Goal: Transaction & Acquisition: Purchase product/service

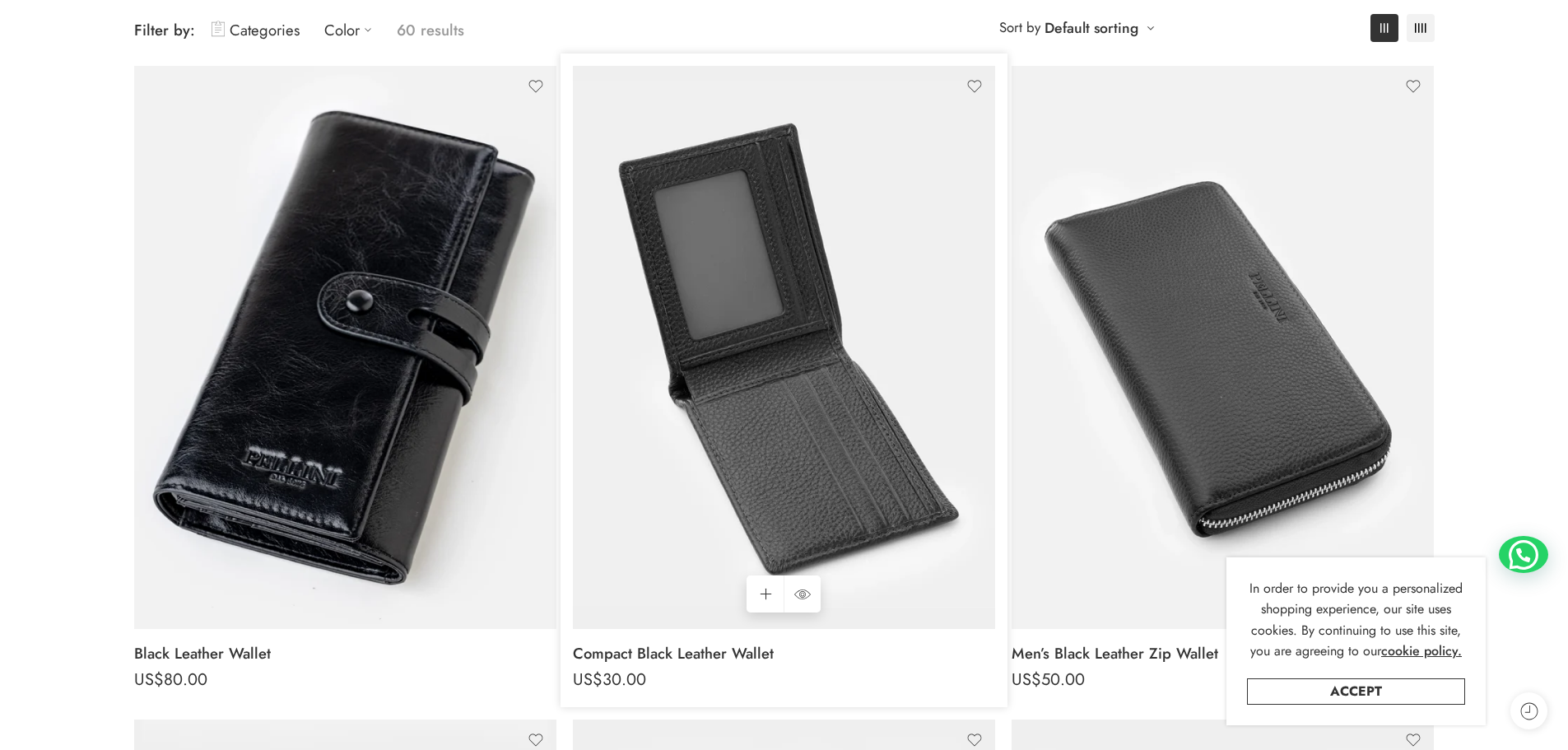
scroll to position [247, 0]
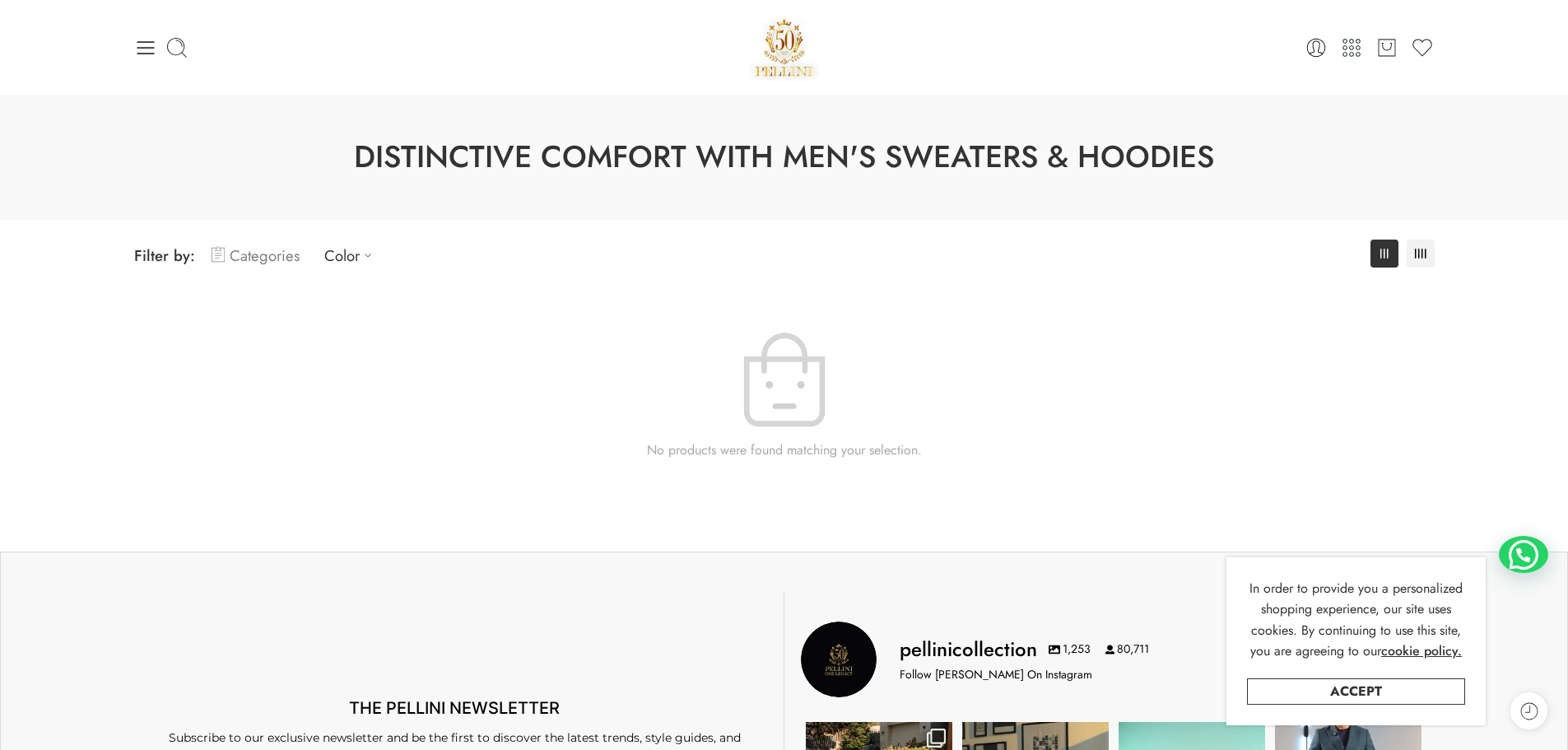
click at [279, 251] on link "Categories" at bounding box center [254, 255] width 88 height 39
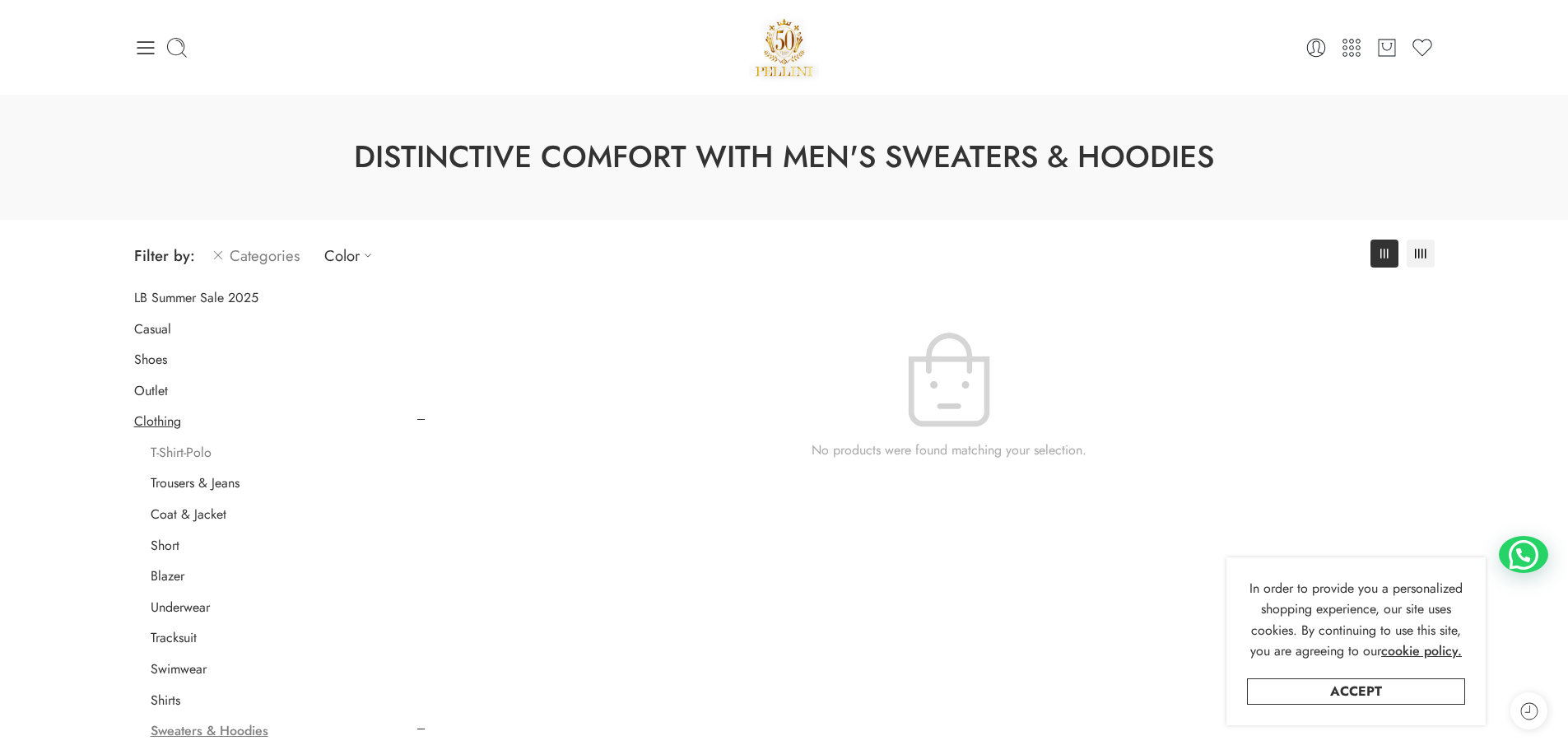
click at [186, 458] on link "T-Shirt-Polo" at bounding box center [180, 452] width 61 height 16
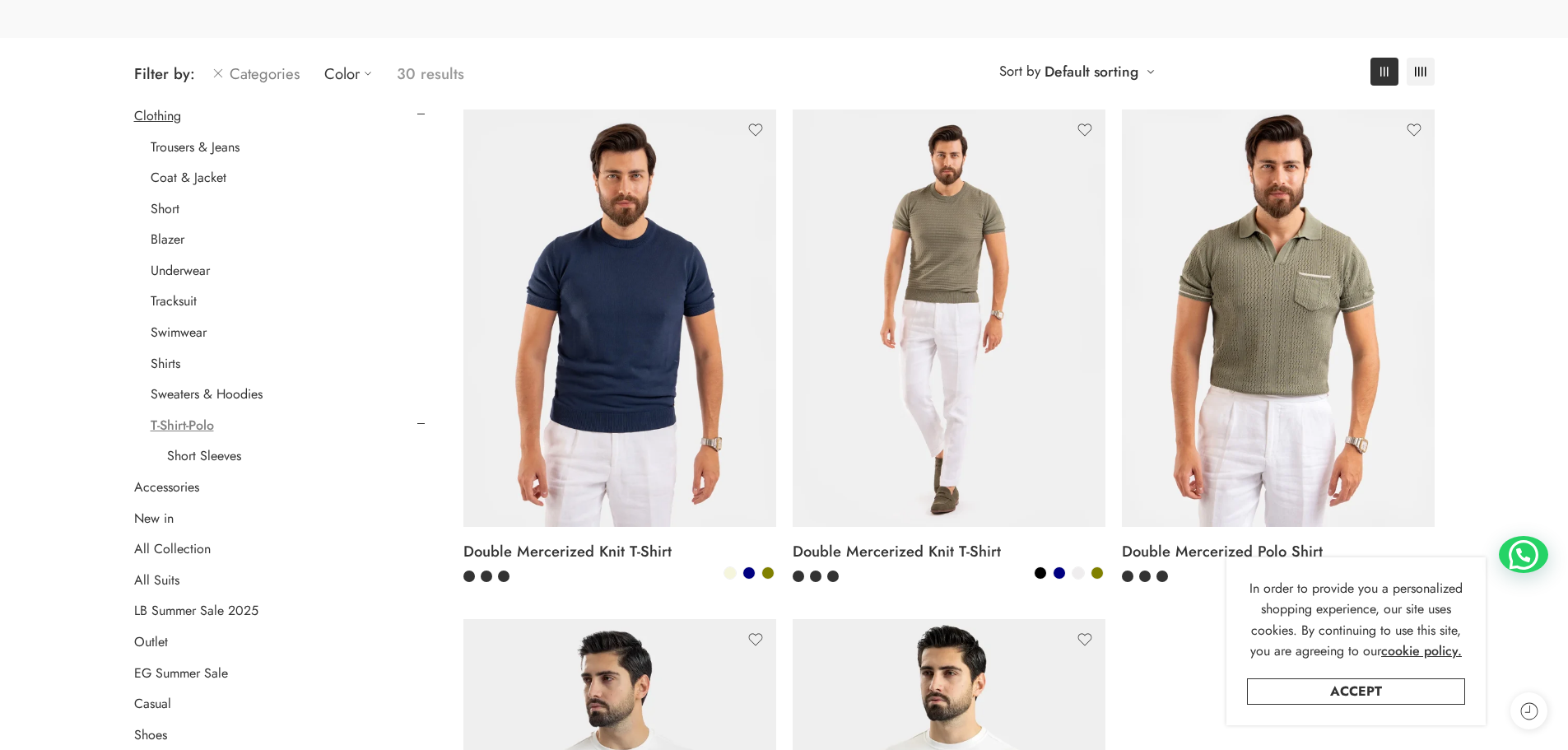
scroll to position [211, 0]
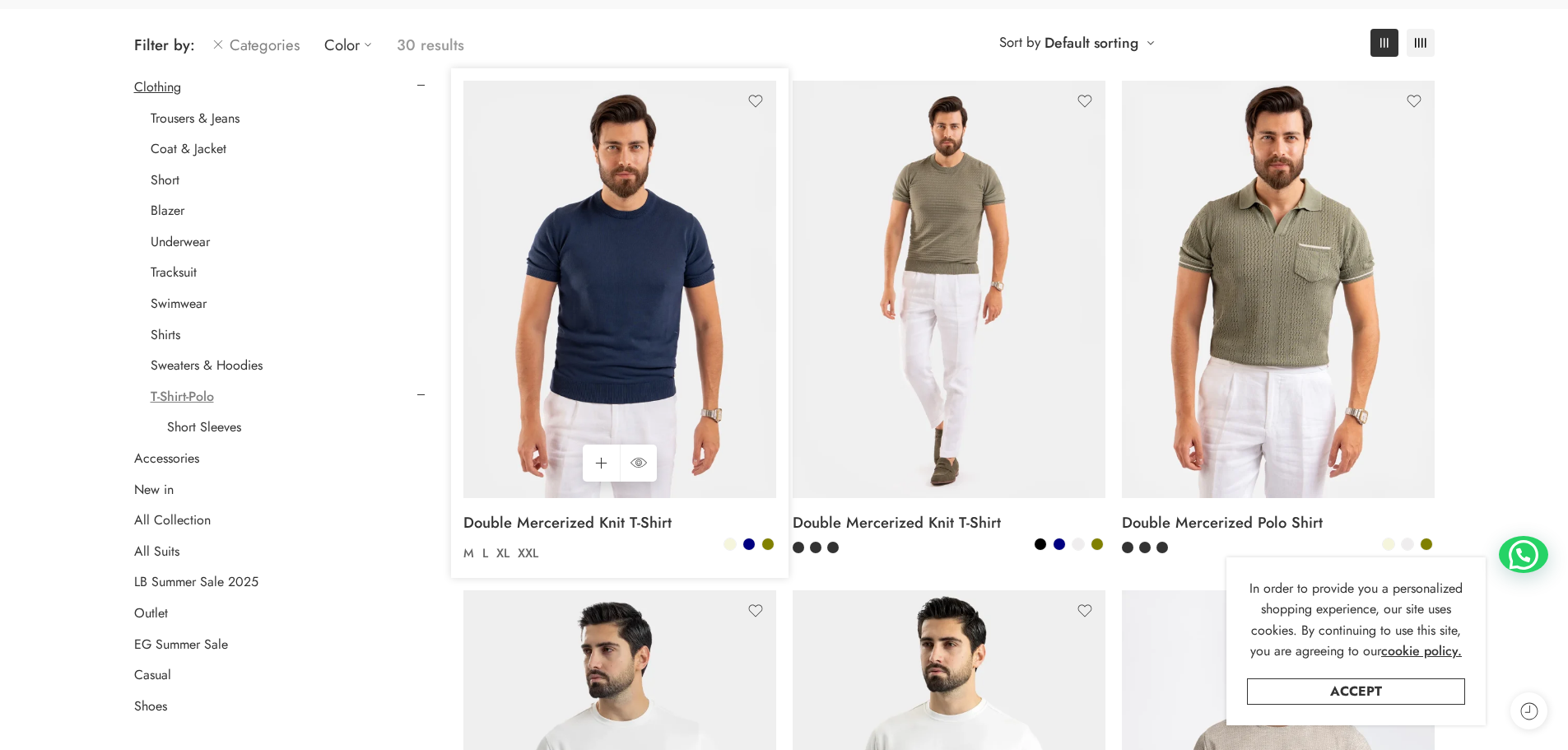
click at [622, 277] on img at bounding box center [620, 289] width 313 height 417
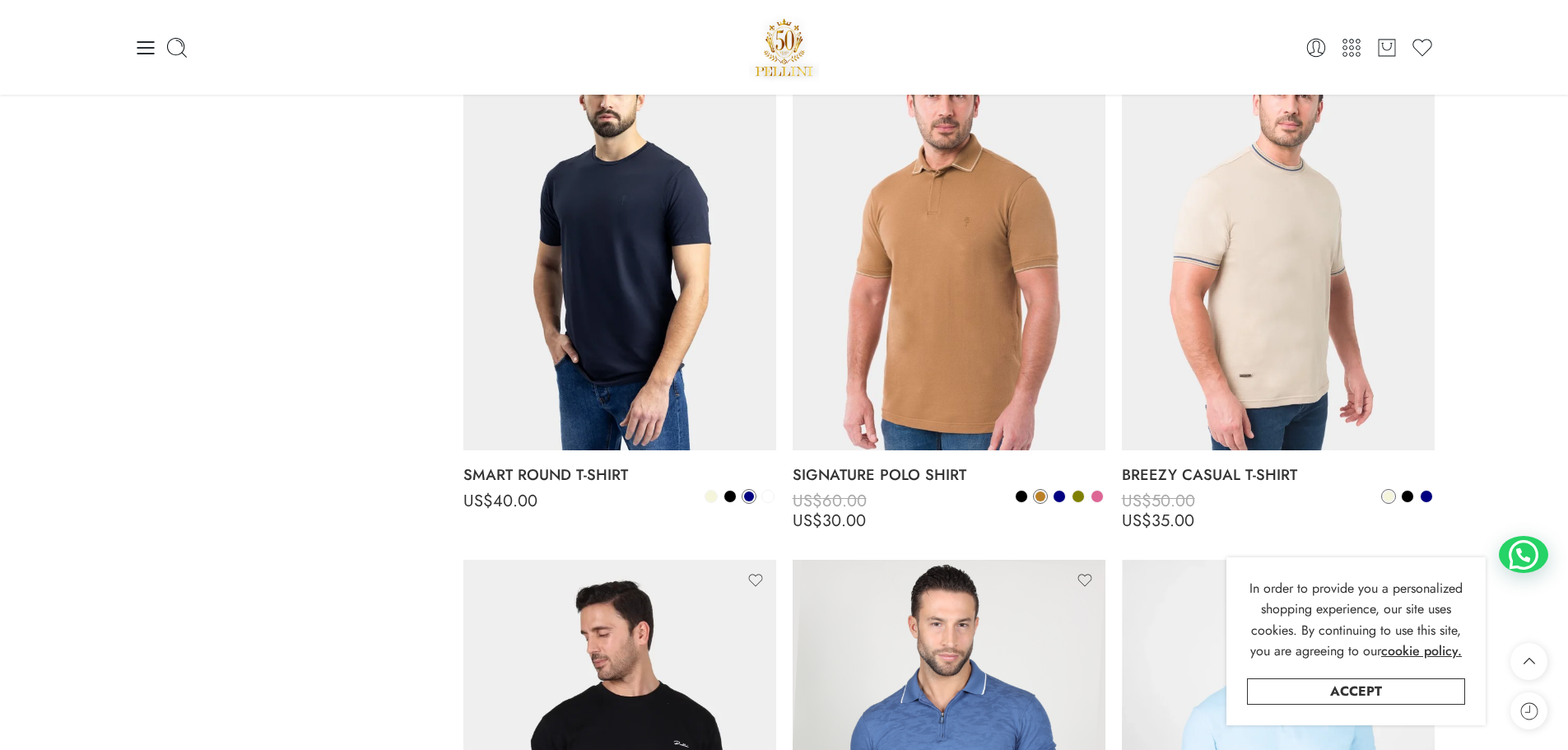
scroll to position [2845, 0]
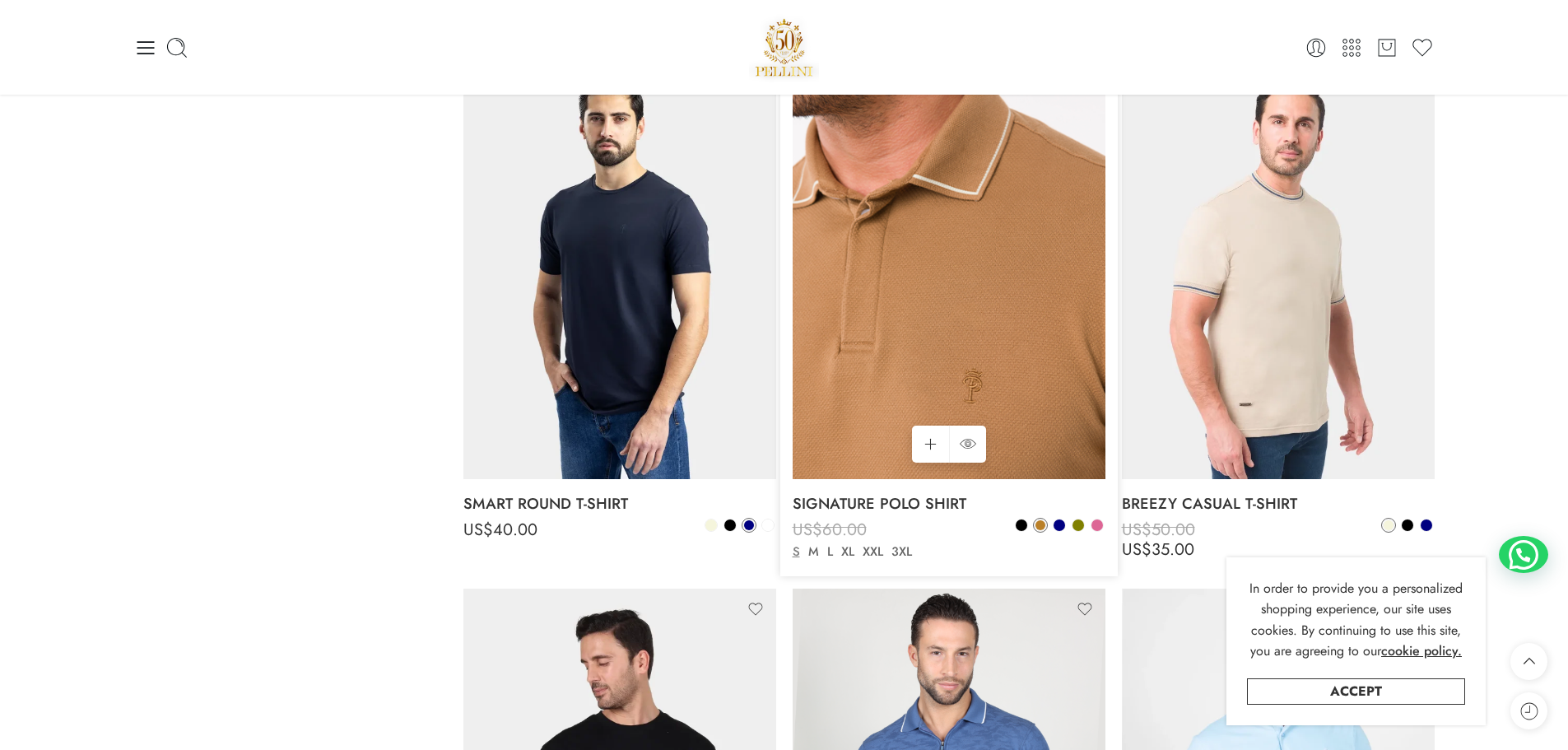
click at [969, 255] on img at bounding box center [948, 296] width 313 height 469
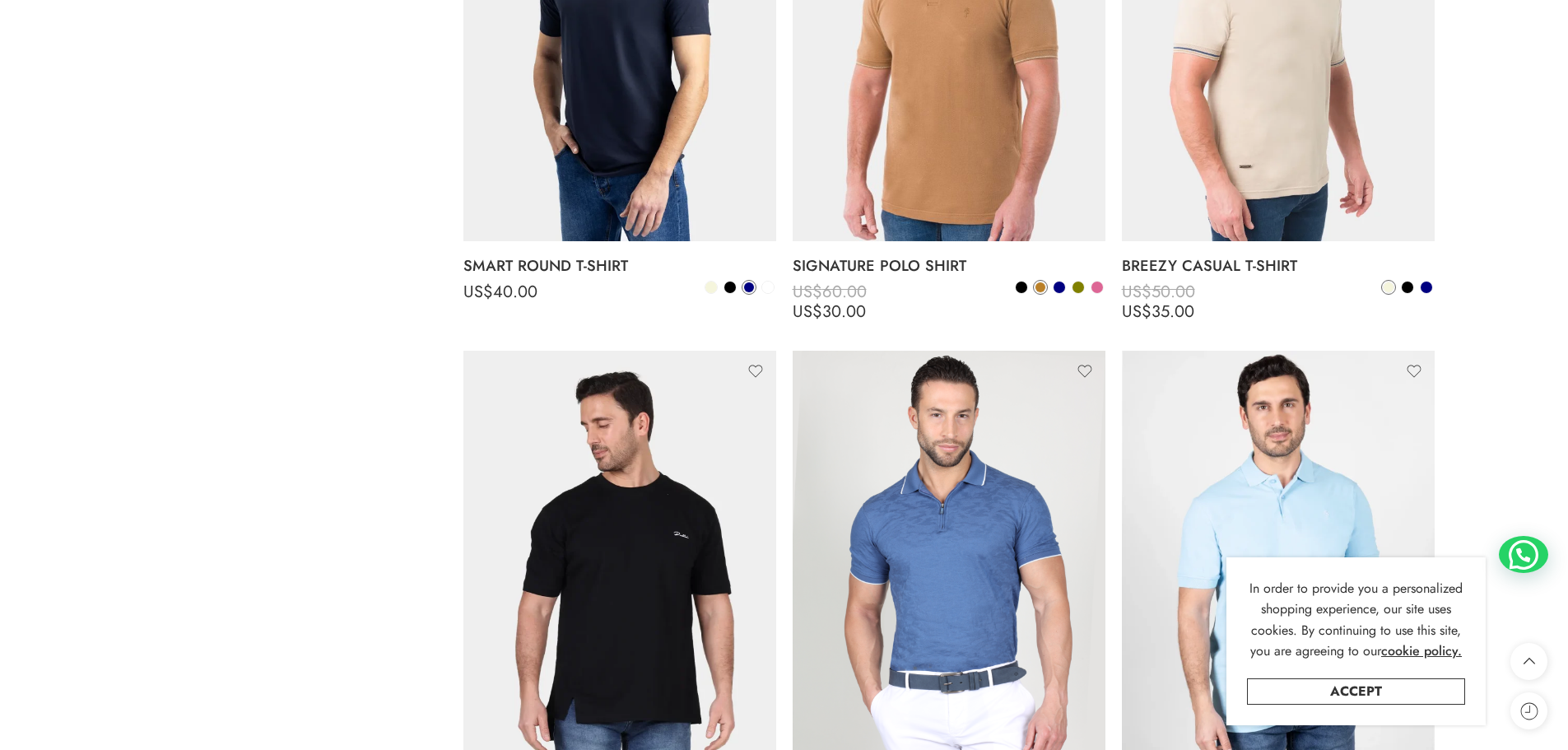
scroll to position [3093, 0]
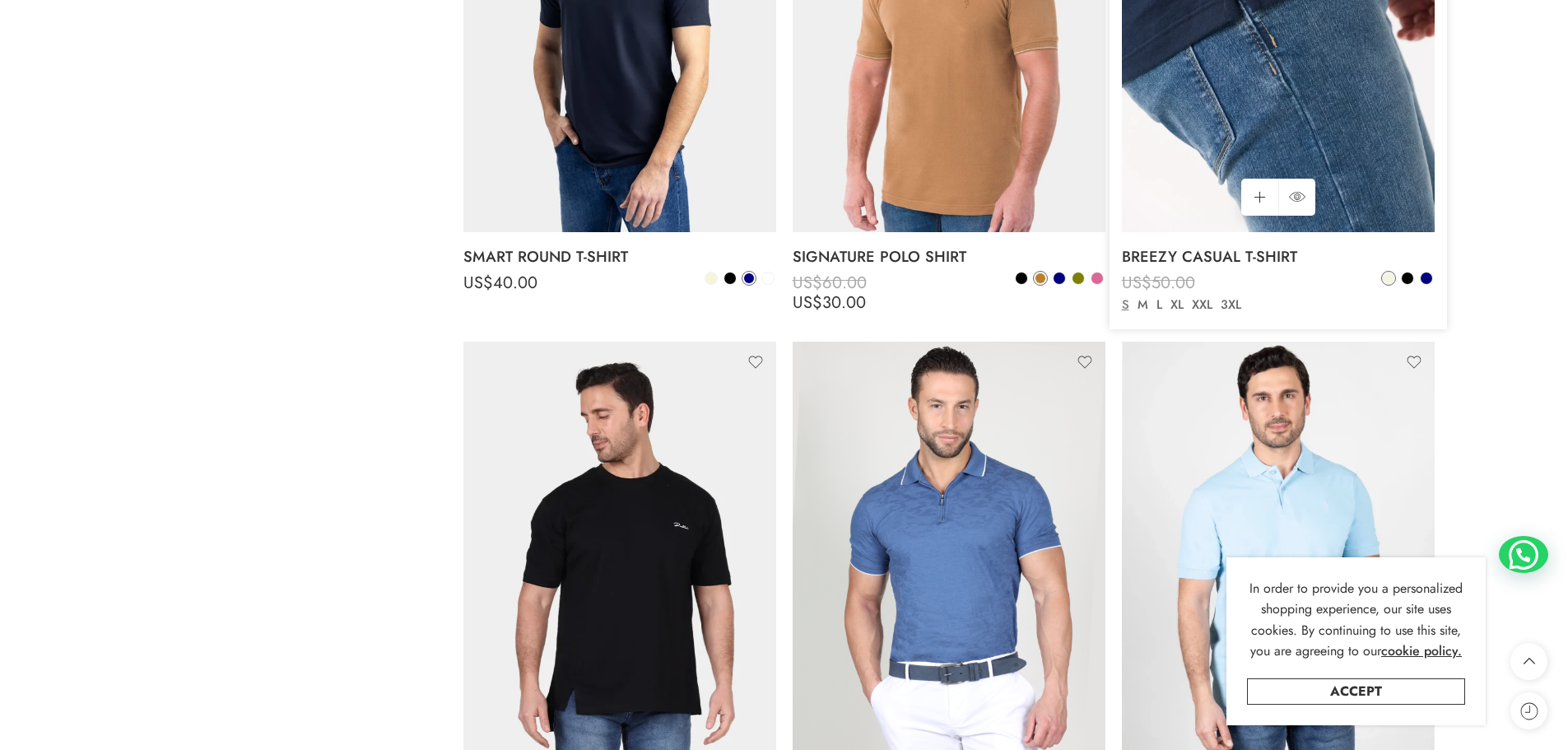
click at [1279, 97] on img at bounding box center [1278, 23] width 313 height 417
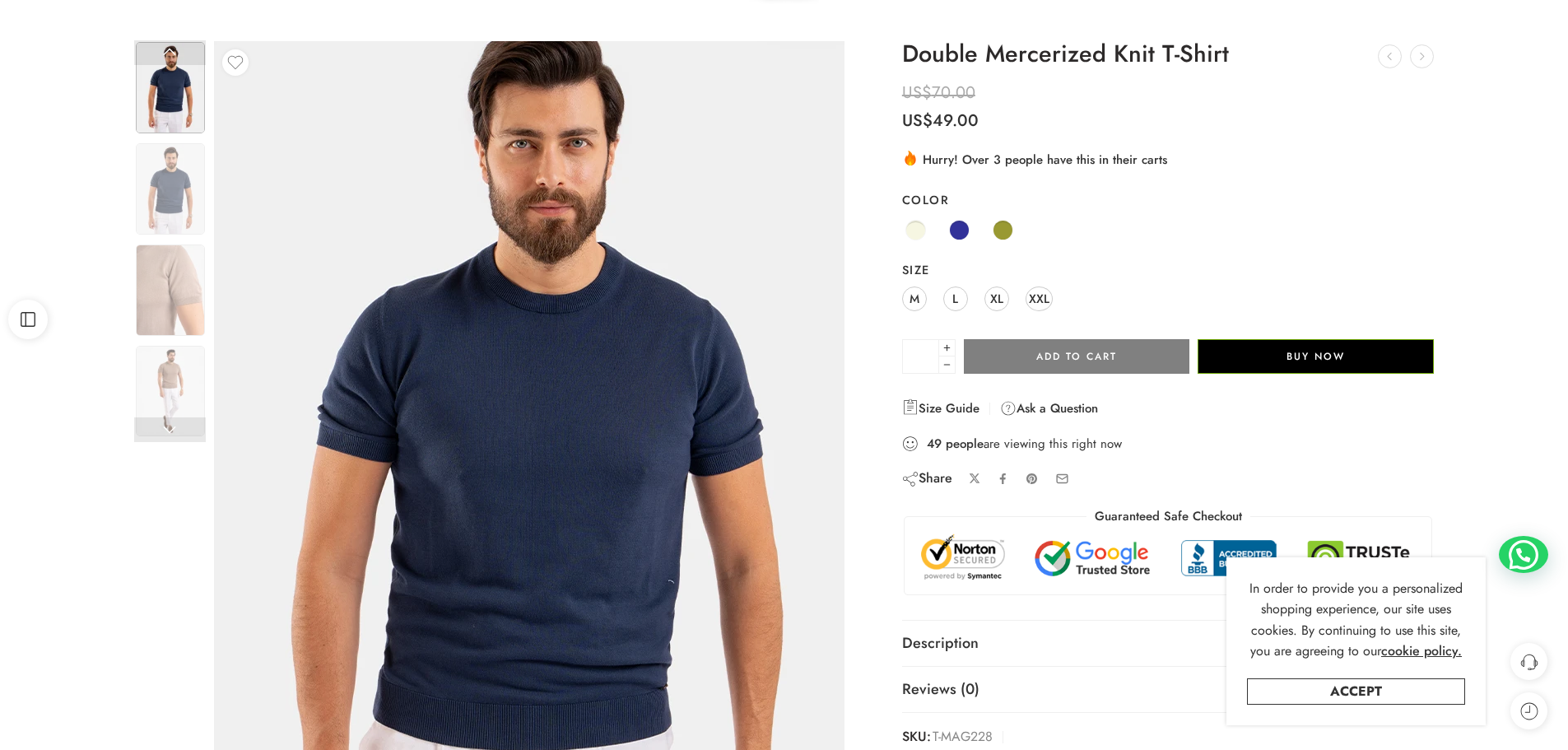
scroll to position [165, 0]
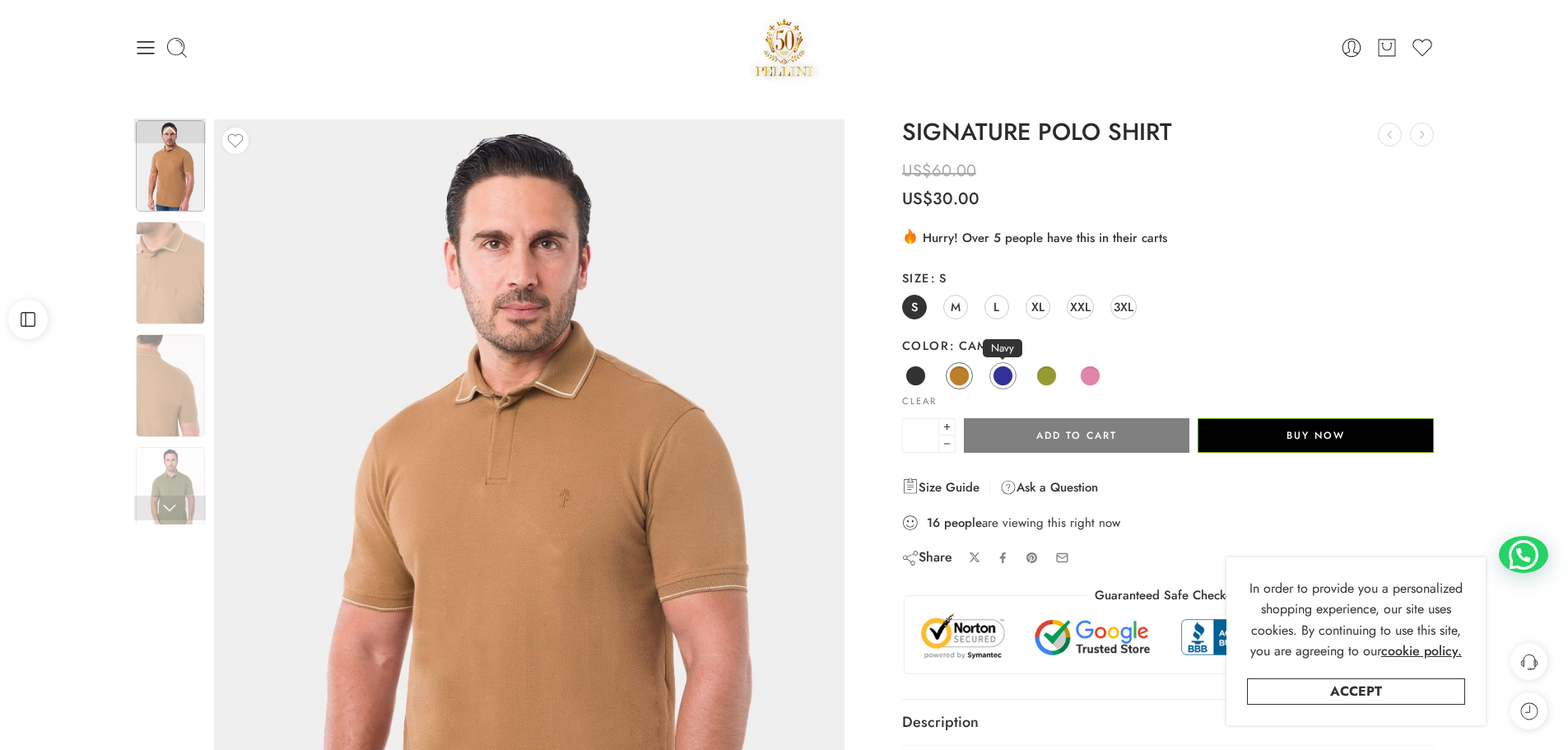
click at [1000, 375] on span at bounding box center [1002, 375] width 20 height 20
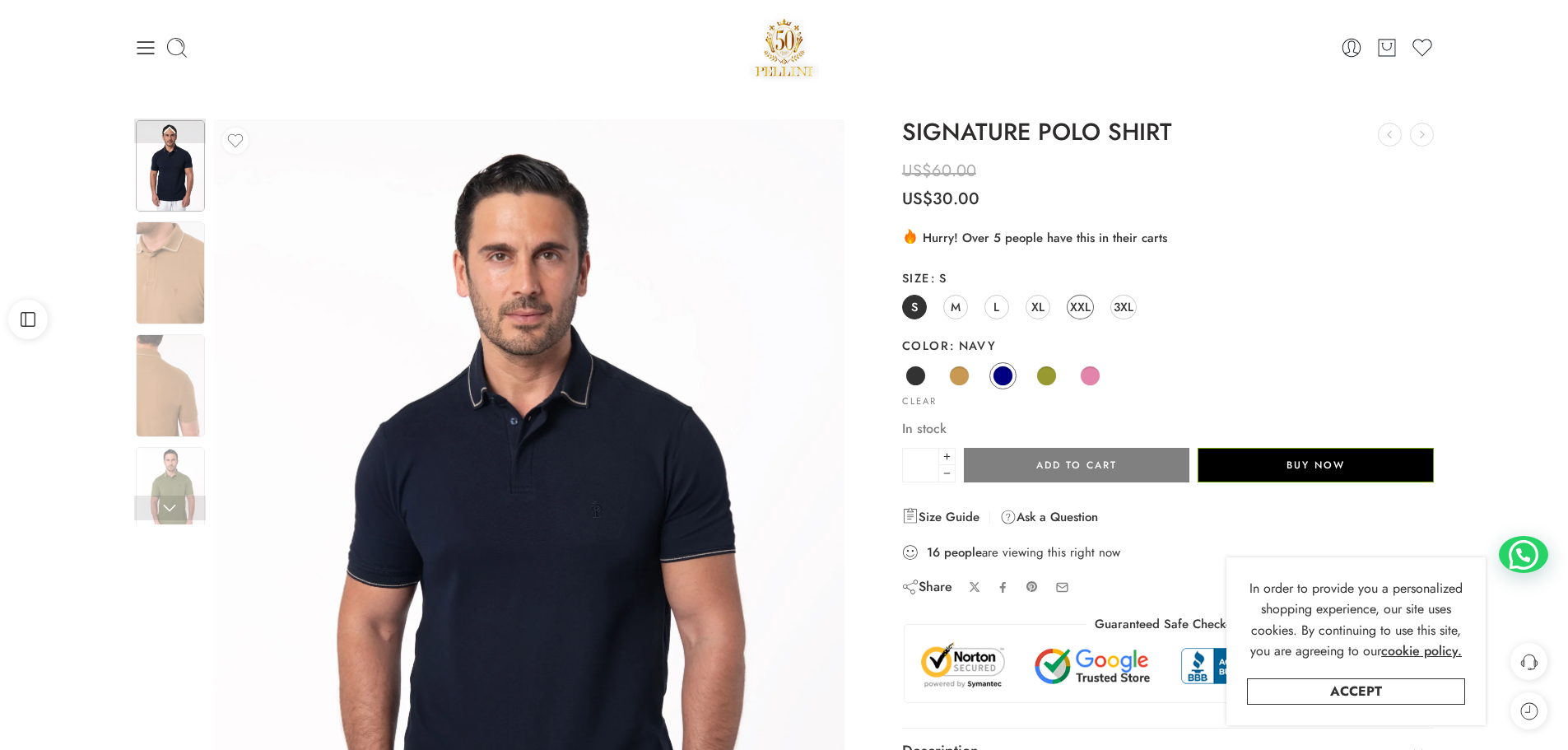
click at [1079, 313] on span "XXL" at bounding box center [1079, 307] width 20 height 22
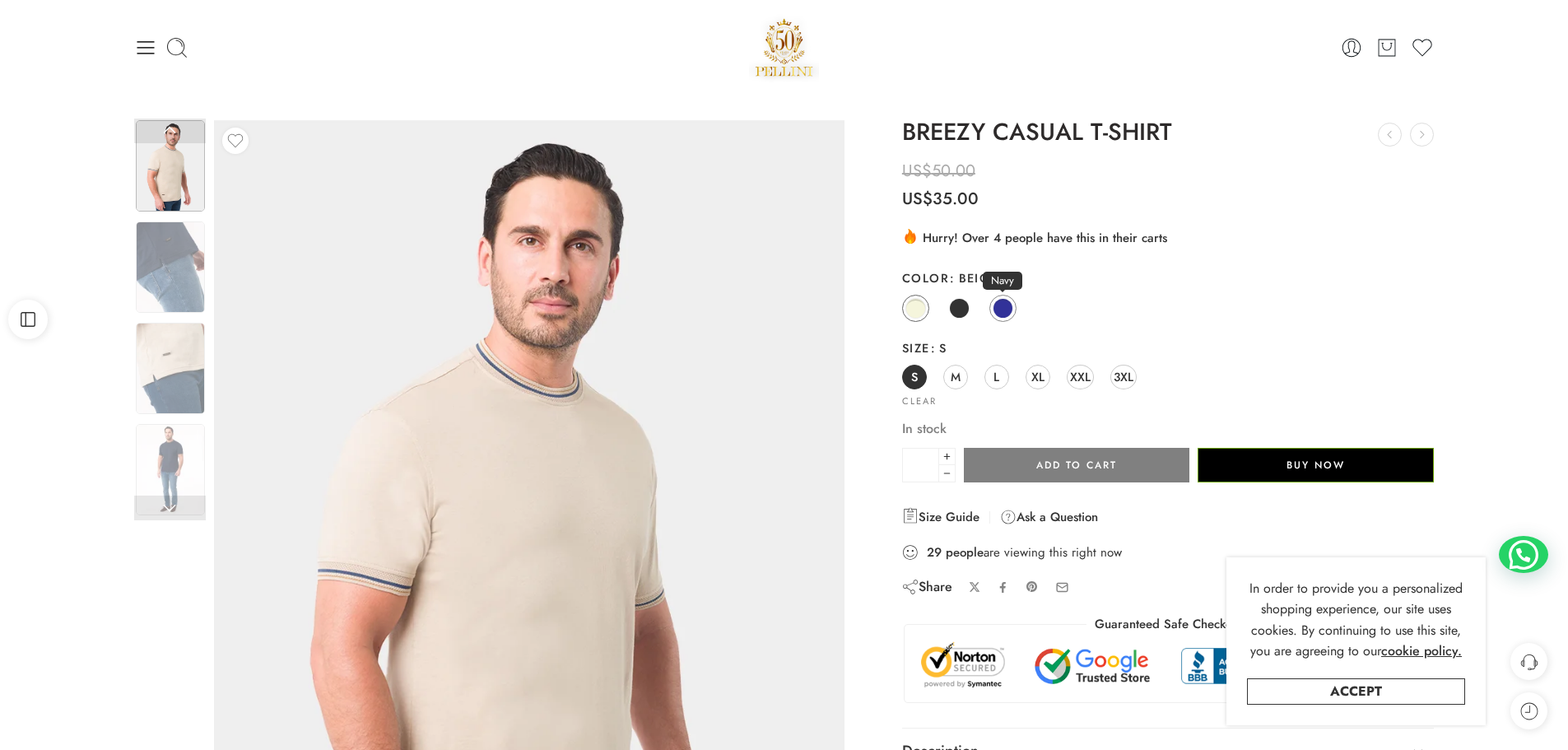
click at [995, 308] on span at bounding box center [1002, 308] width 20 height 20
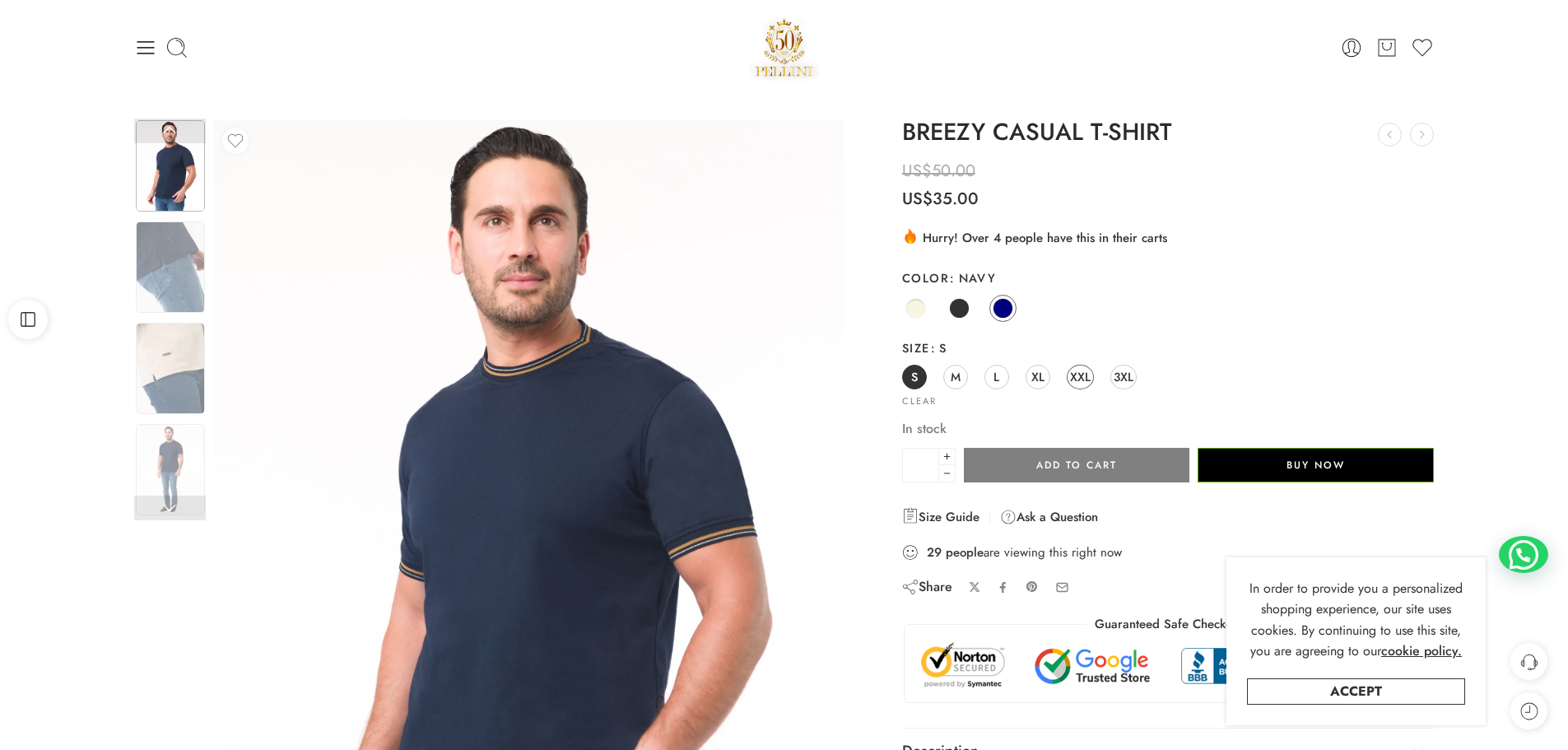
click at [1091, 381] on link "XXL" at bounding box center [1080, 377] width 27 height 25
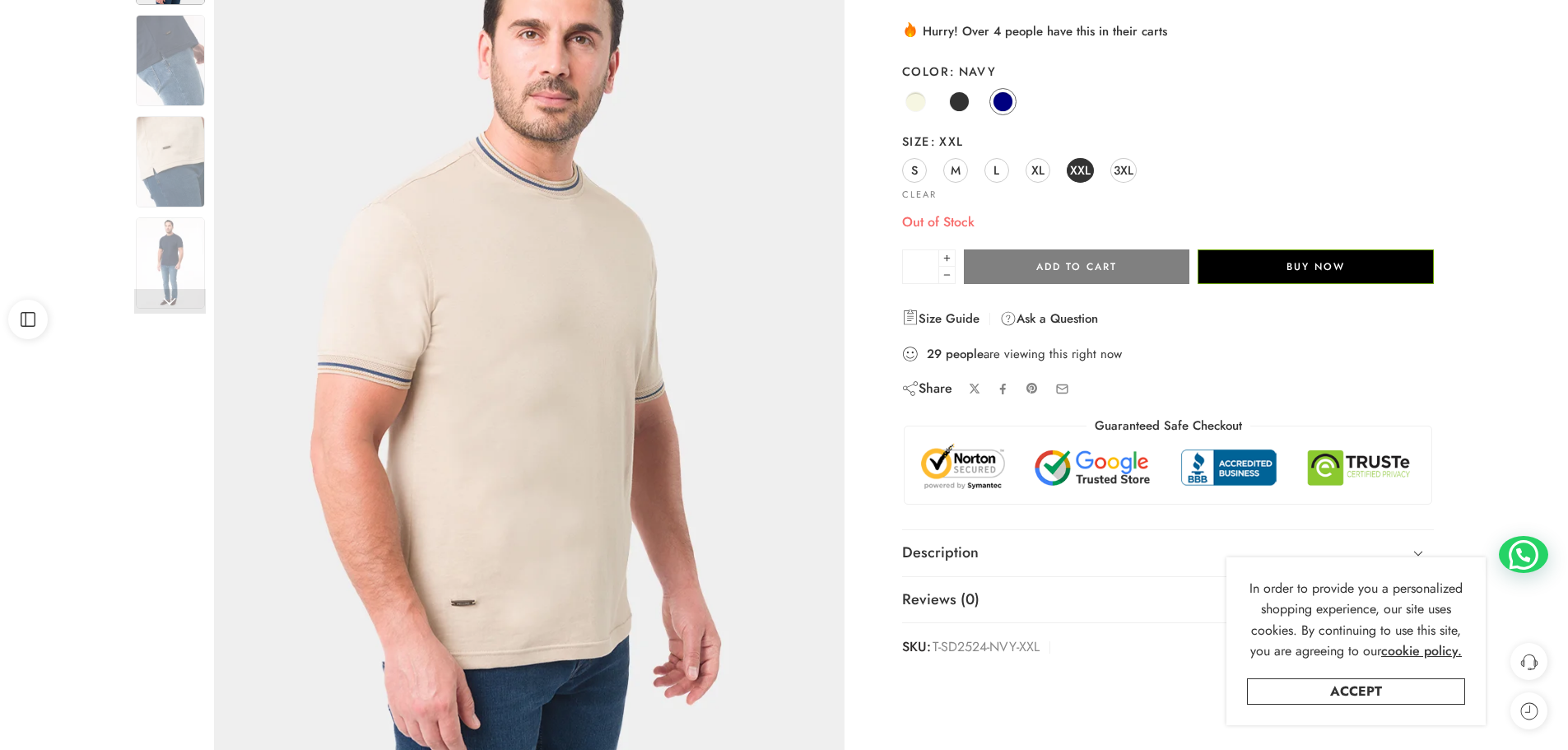
scroll to position [247, 0]
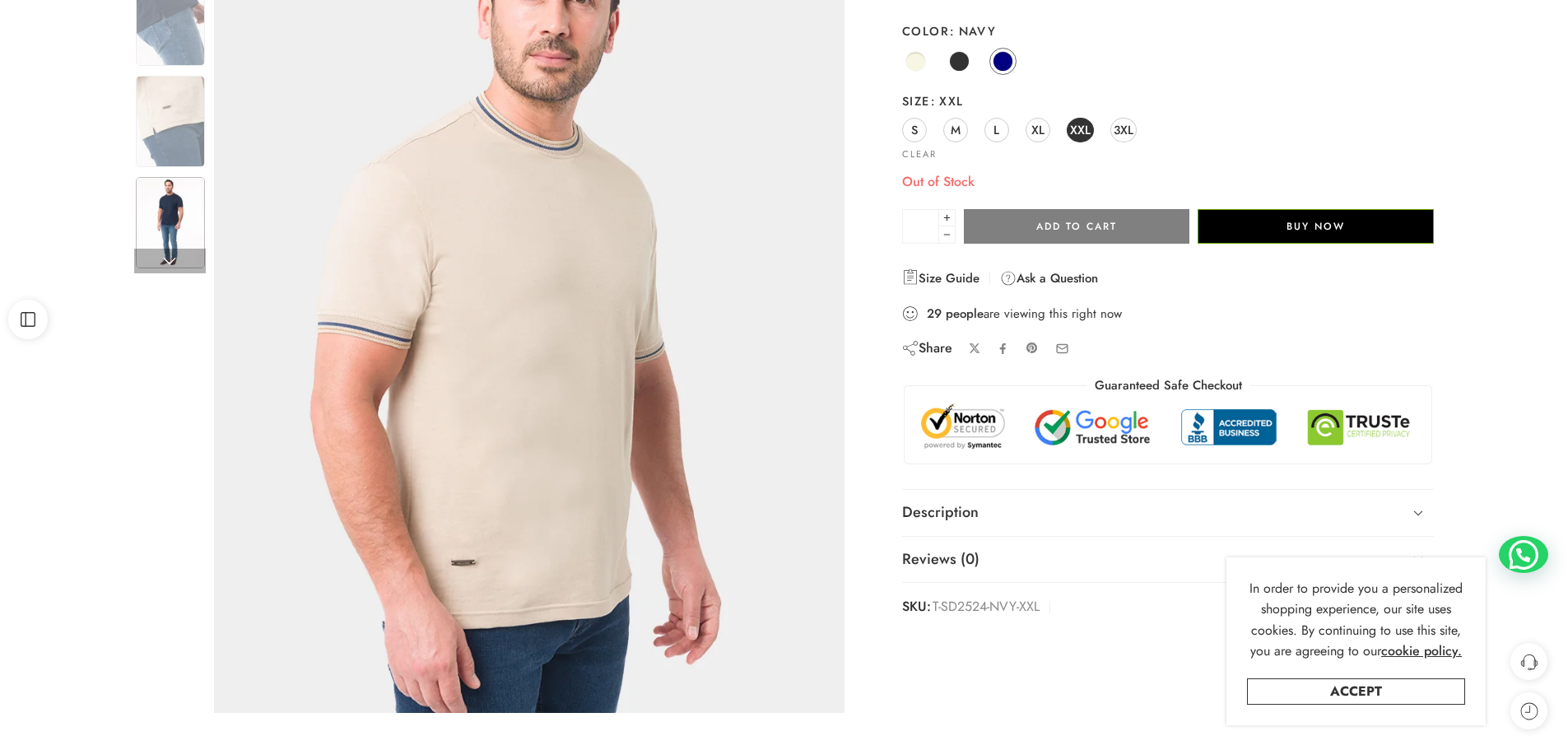
click at [177, 207] on img at bounding box center [171, 223] width 69 height 92
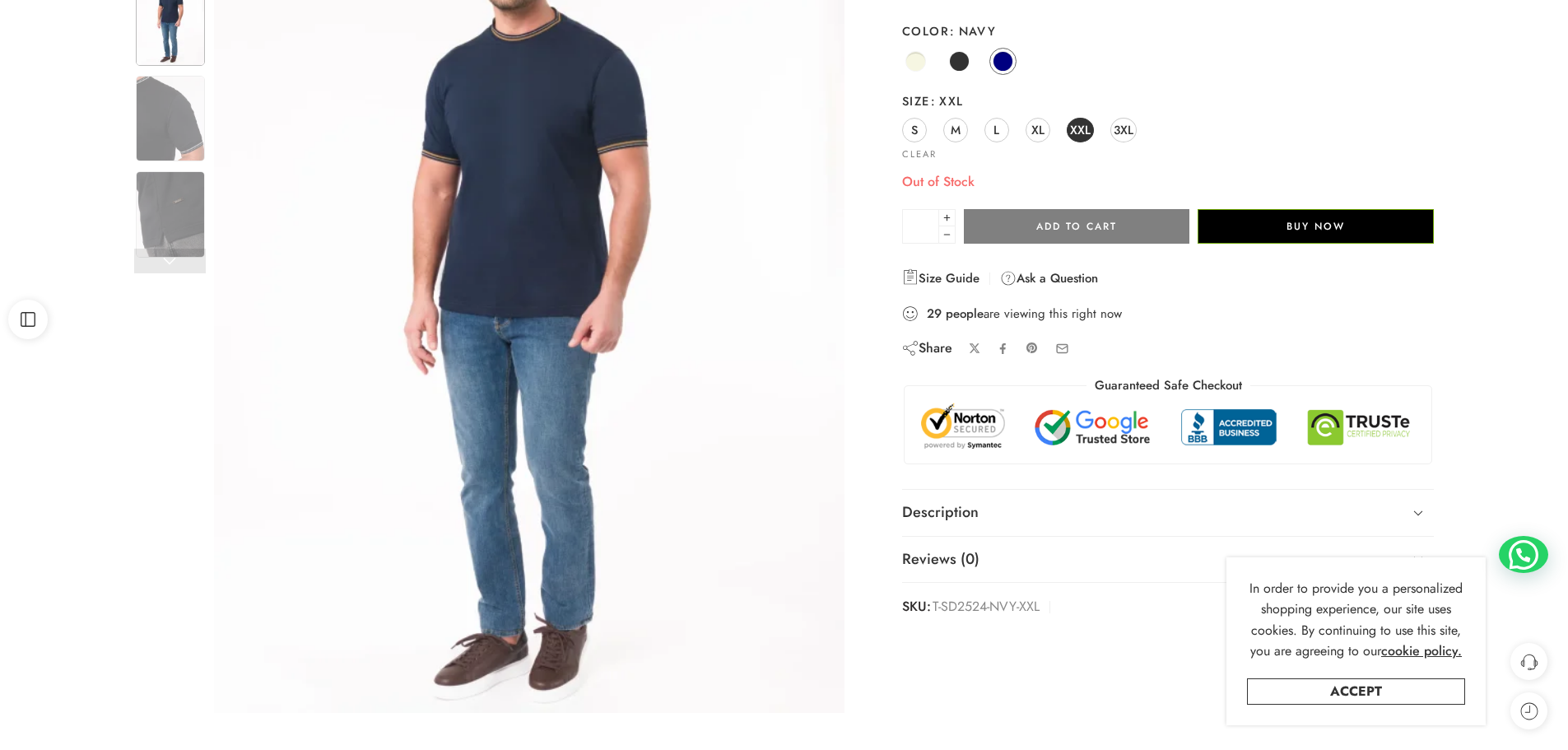
click at [530, 323] on img at bounding box center [529, 293] width 630 height 841
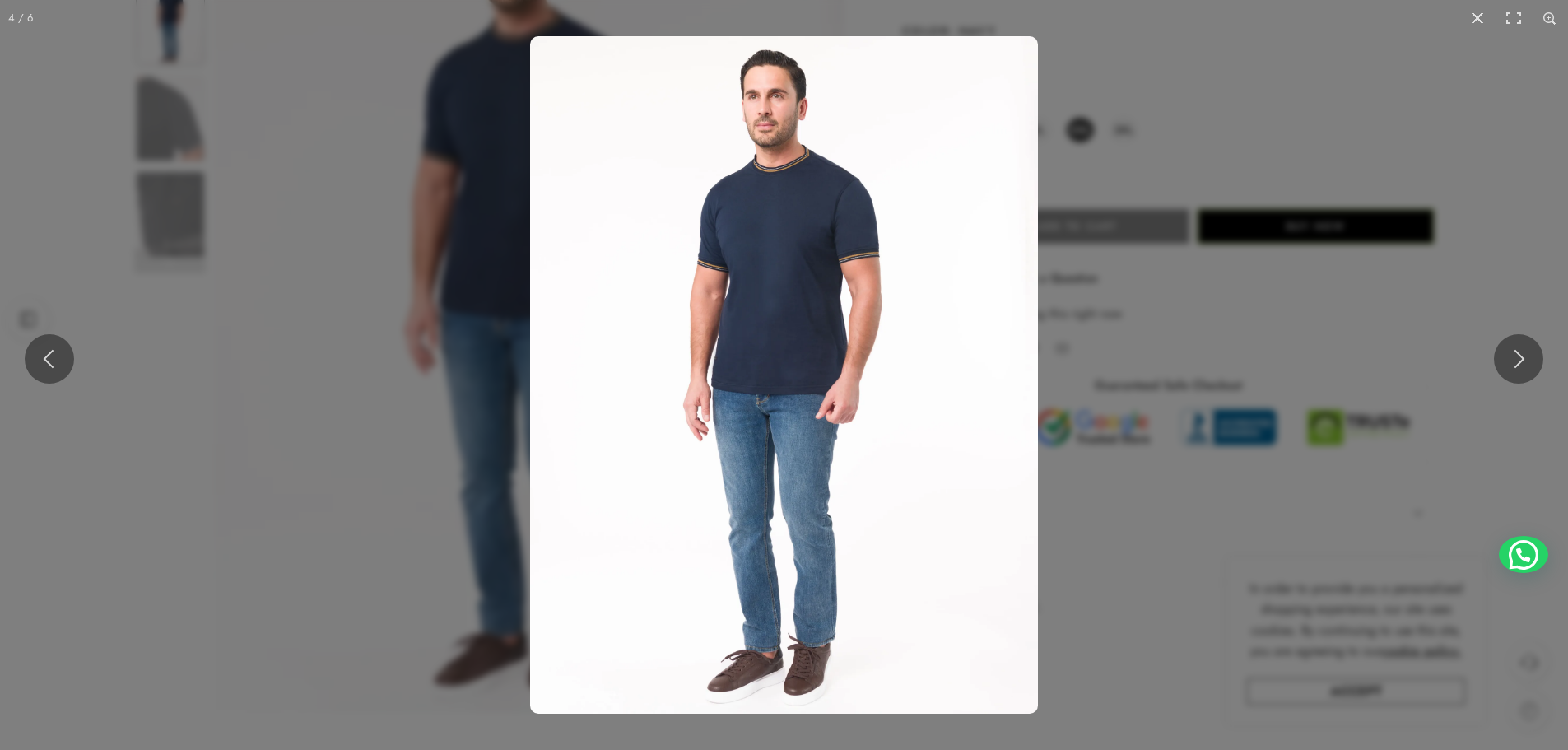
click at [674, 350] on img at bounding box center [784, 375] width 508 height 678
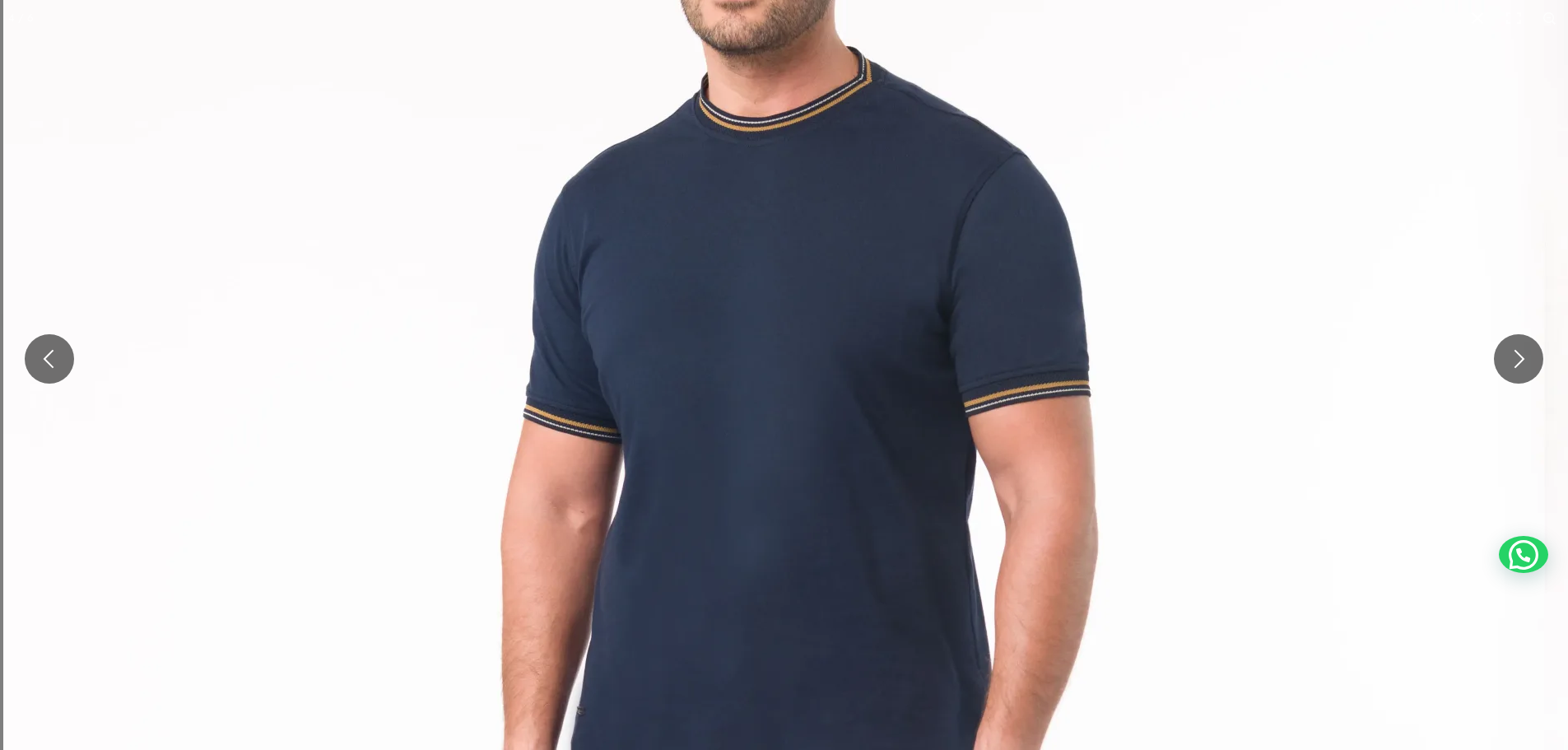
click at [710, 579] on img at bounding box center [793, 763] width 1581 height 2107
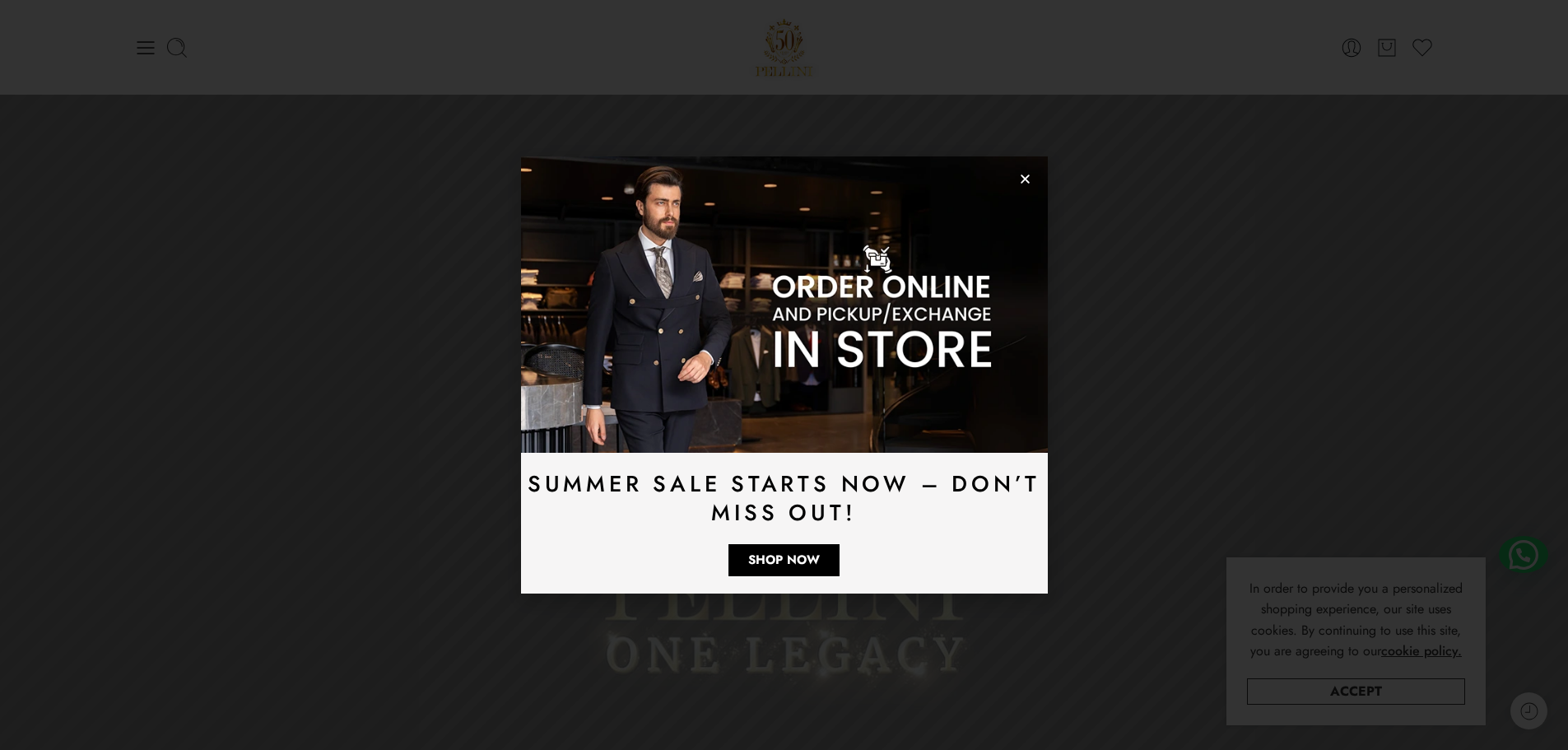
click at [1025, 181] on icon "Close" at bounding box center [1024, 178] width 13 height 13
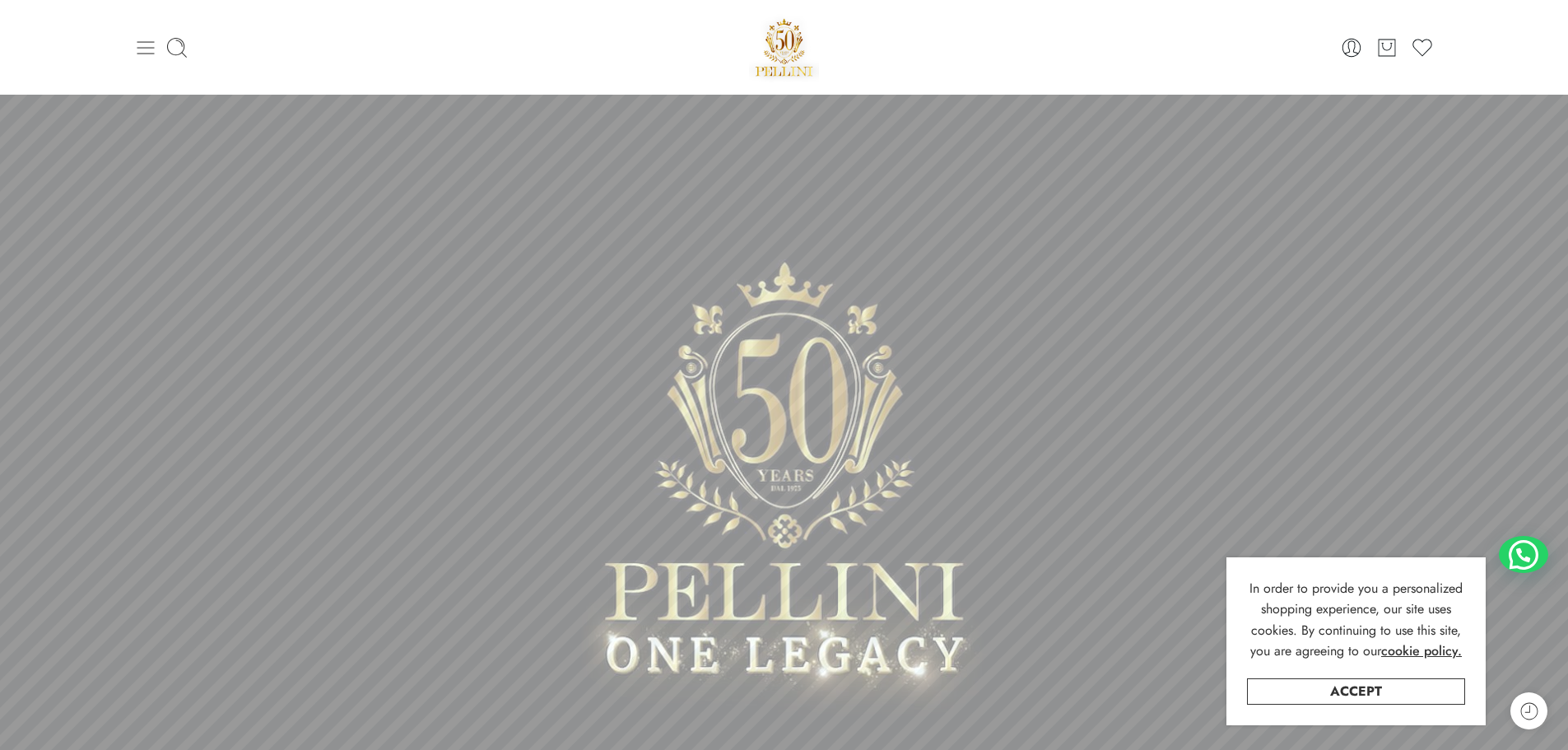
click at [144, 48] on icon at bounding box center [146, 48] width 23 height 23
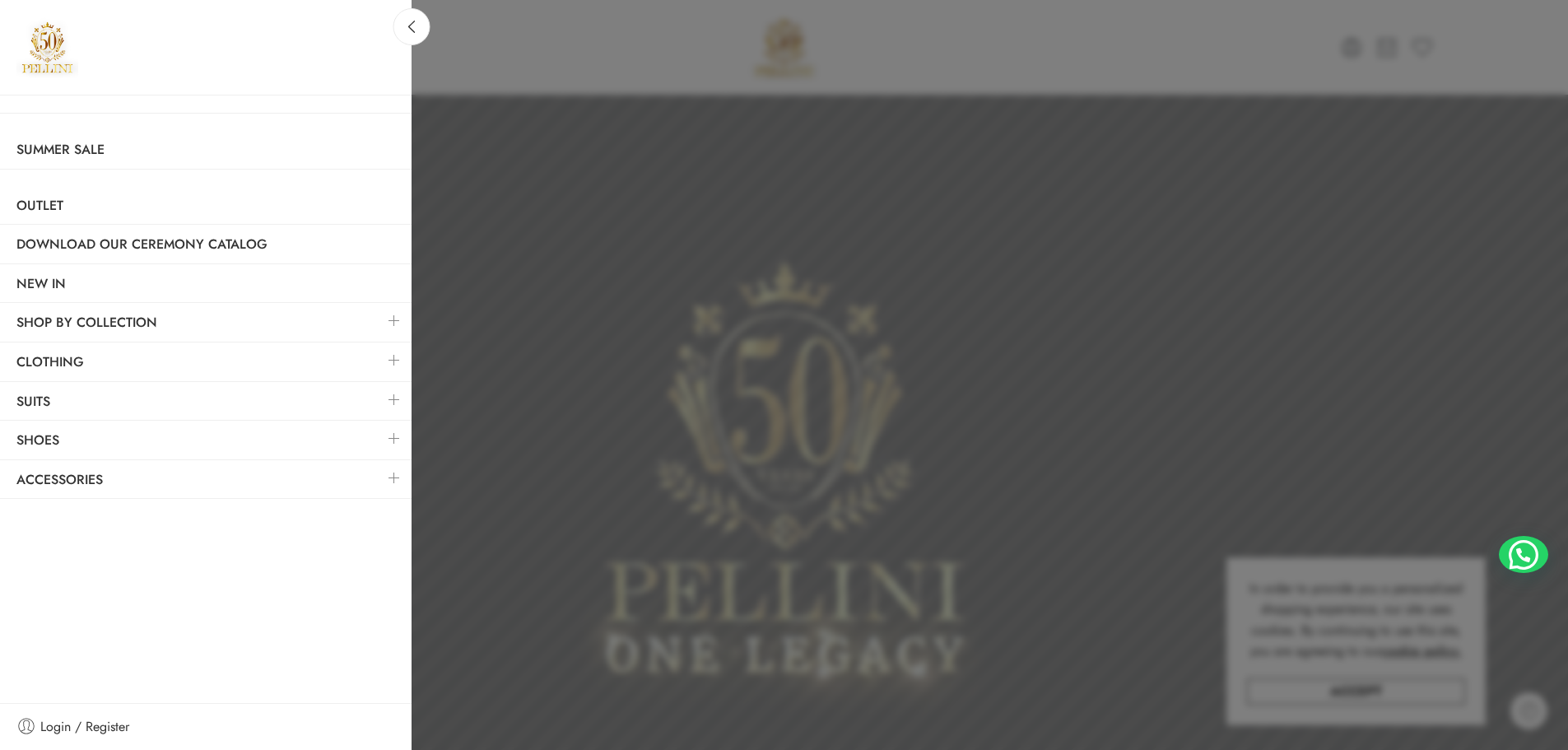
click at [393, 319] on link at bounding box center [394, 320] width 35 height 36
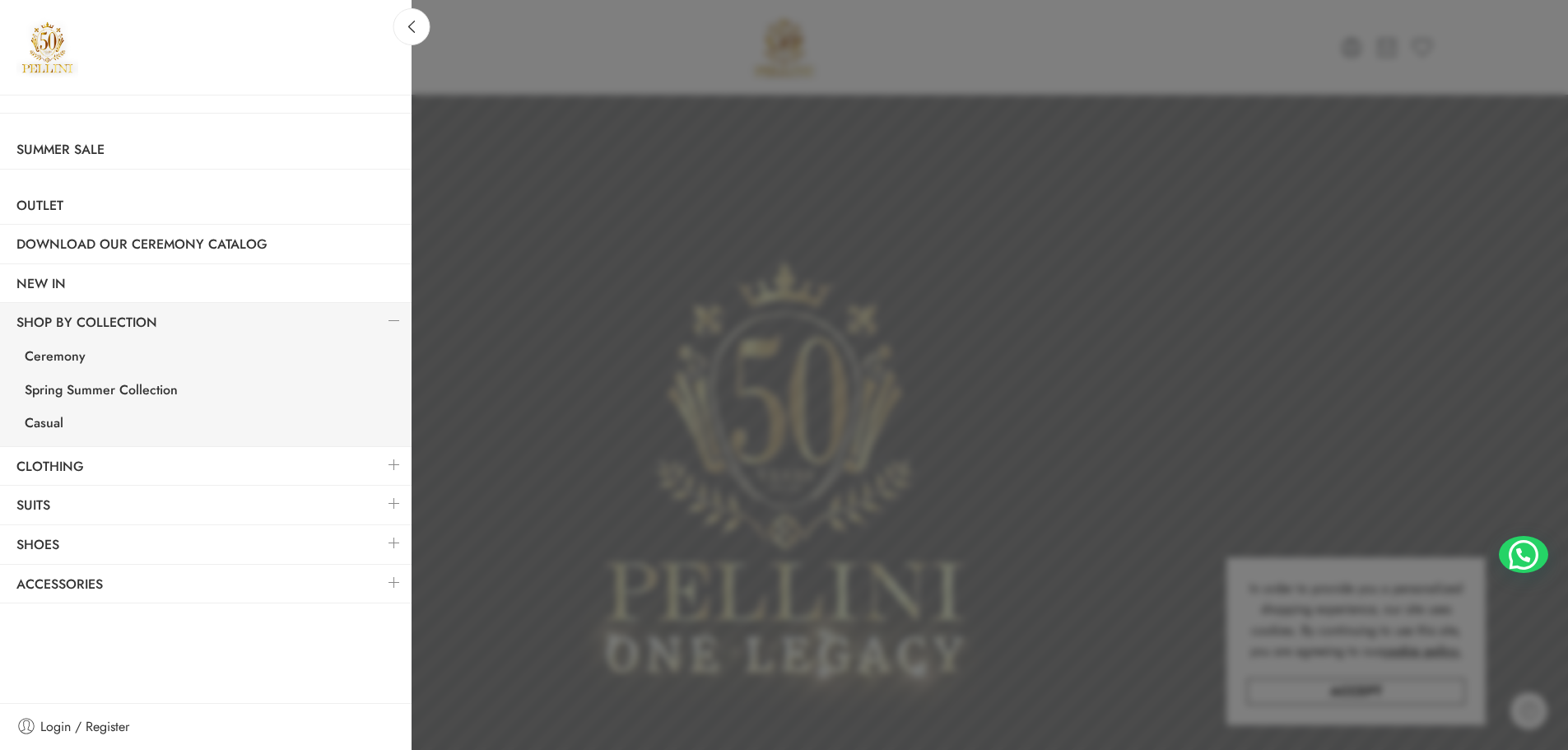
click at [393, 319] on link at bounding box center [394, 320] width 35 height 36
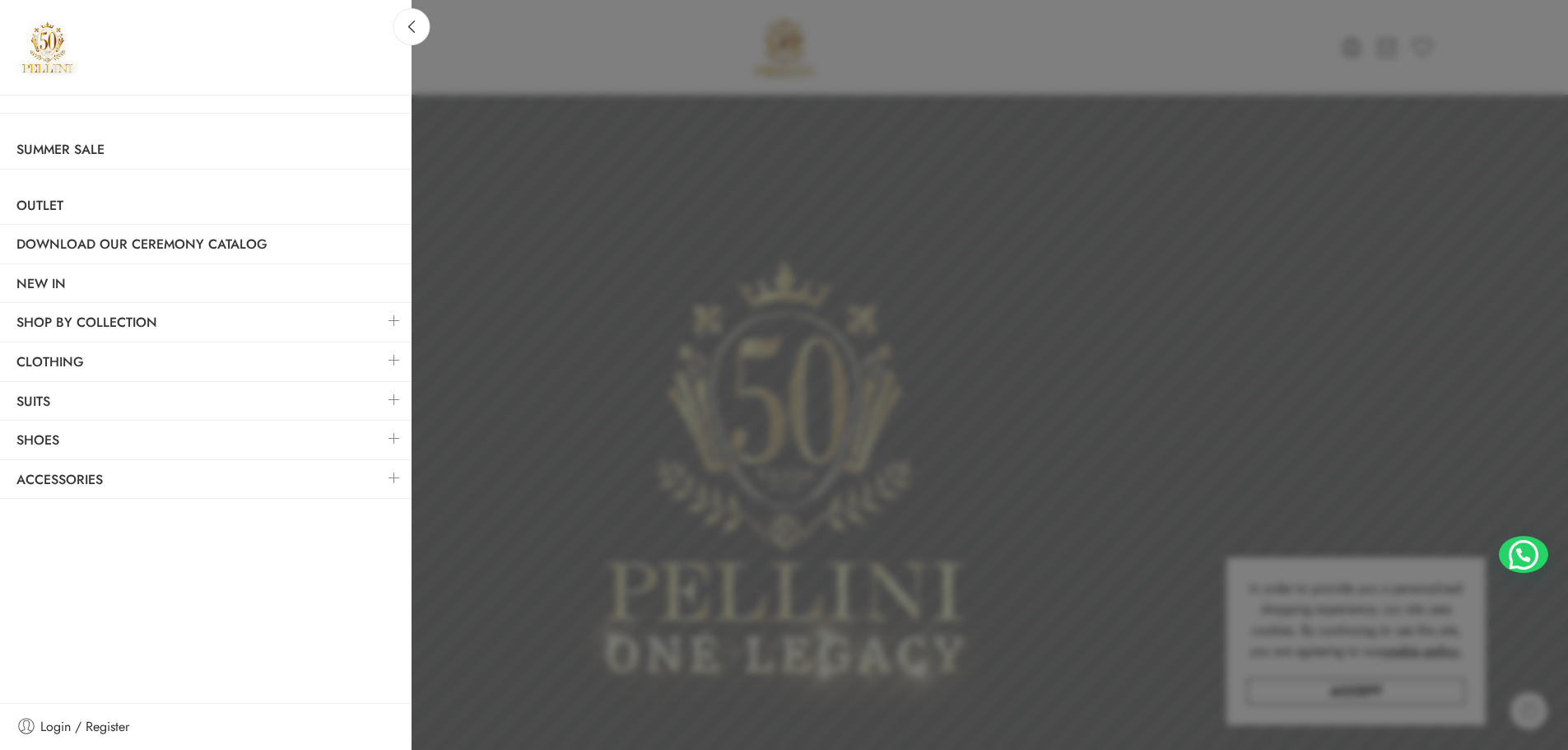
click at [392, 359] on link at bounding box center [394, 360] width 35 height 36
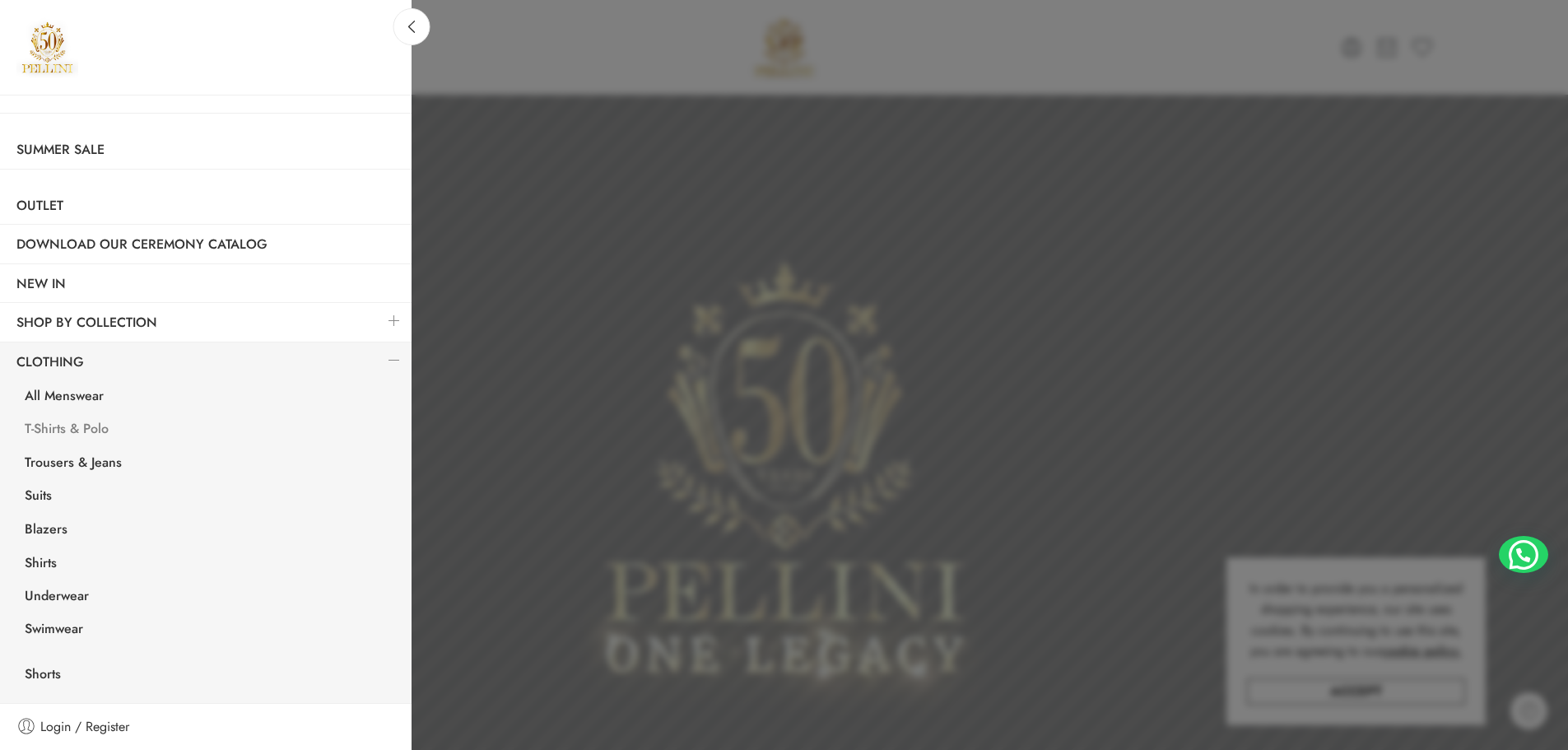
click at [86, 428] on link "T-Shirts & Polo" at bounding box center [210, 431] width 403 height 34
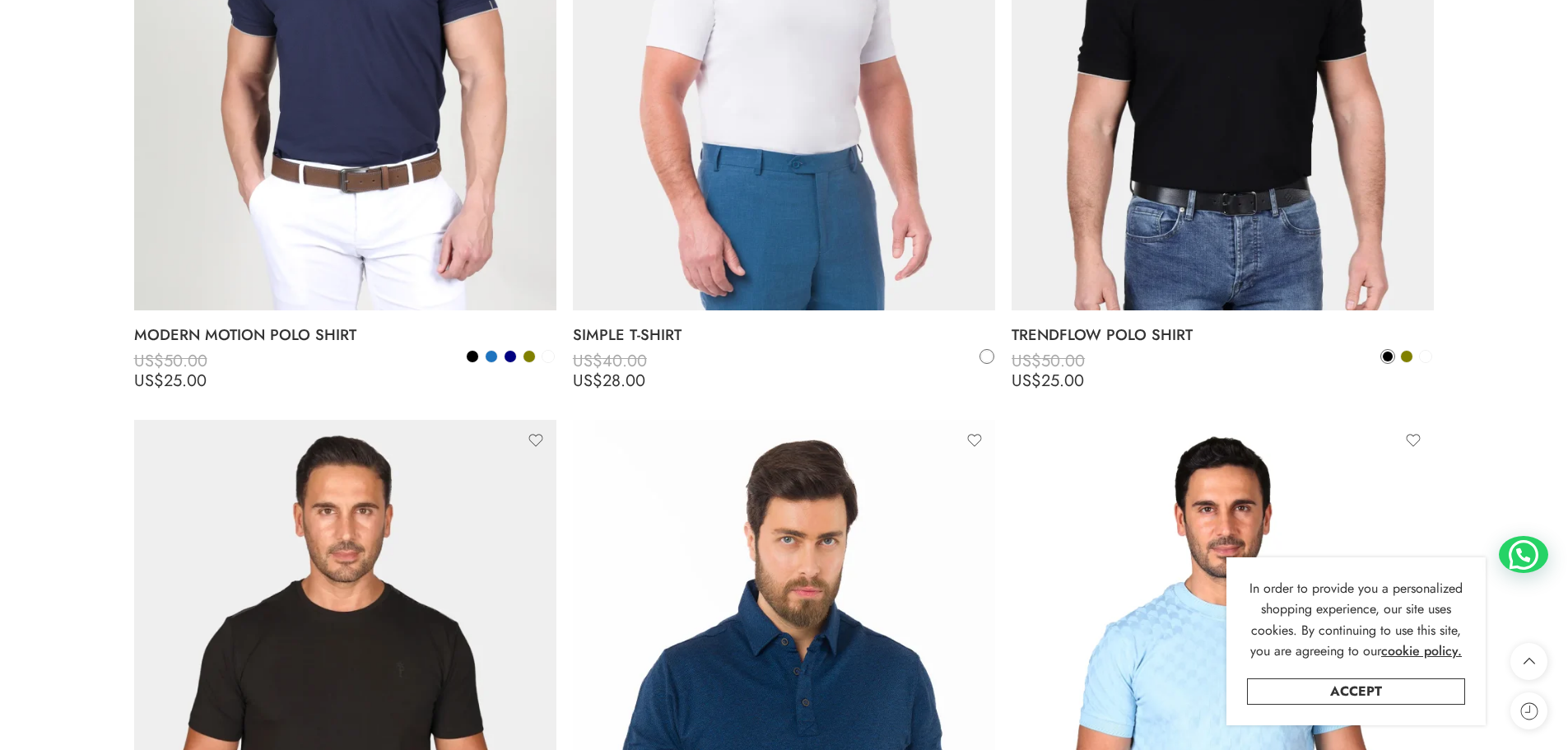
scroll to position [6339, 0]
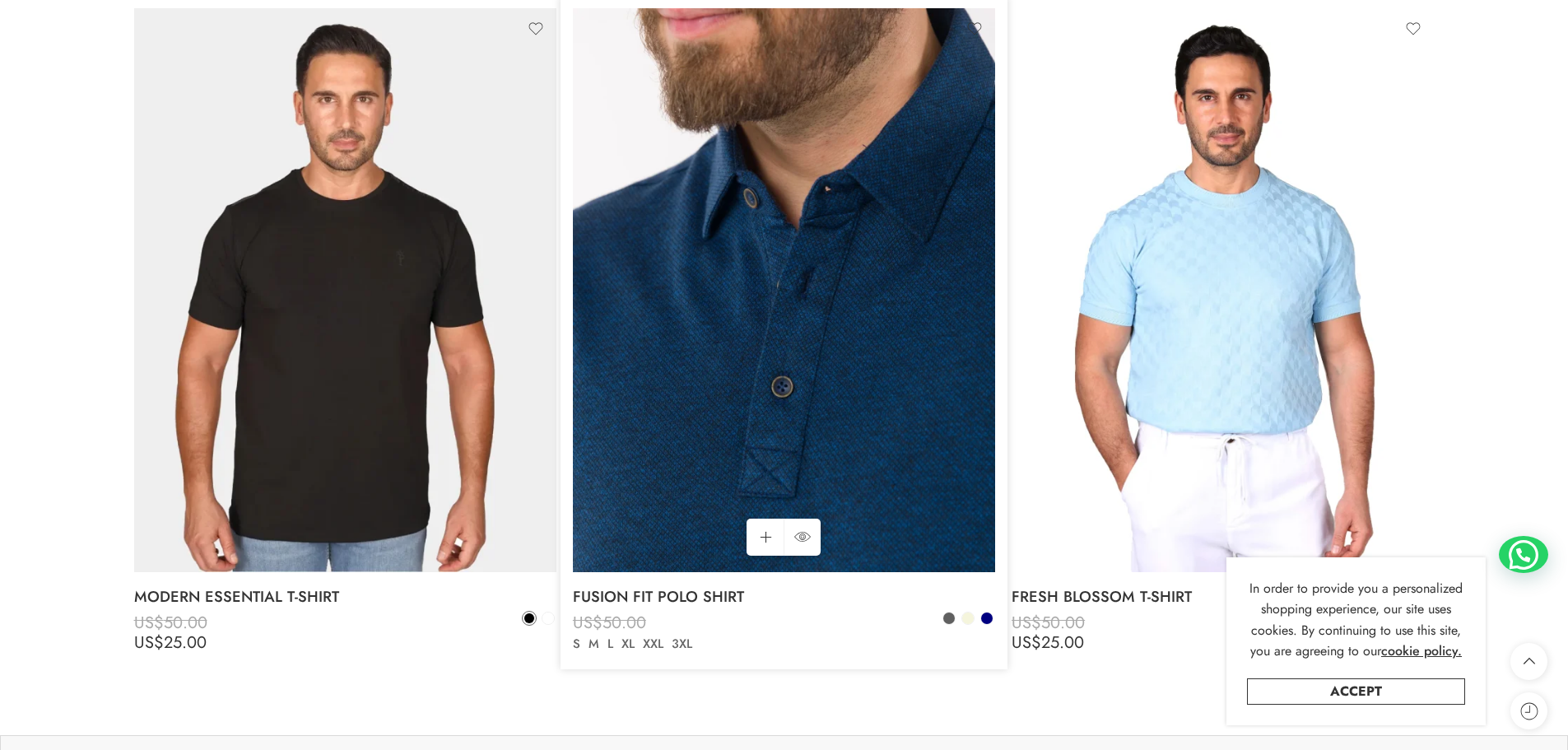
click at [854, 399] on img at bounding box center [784, 290] width 422 height 563
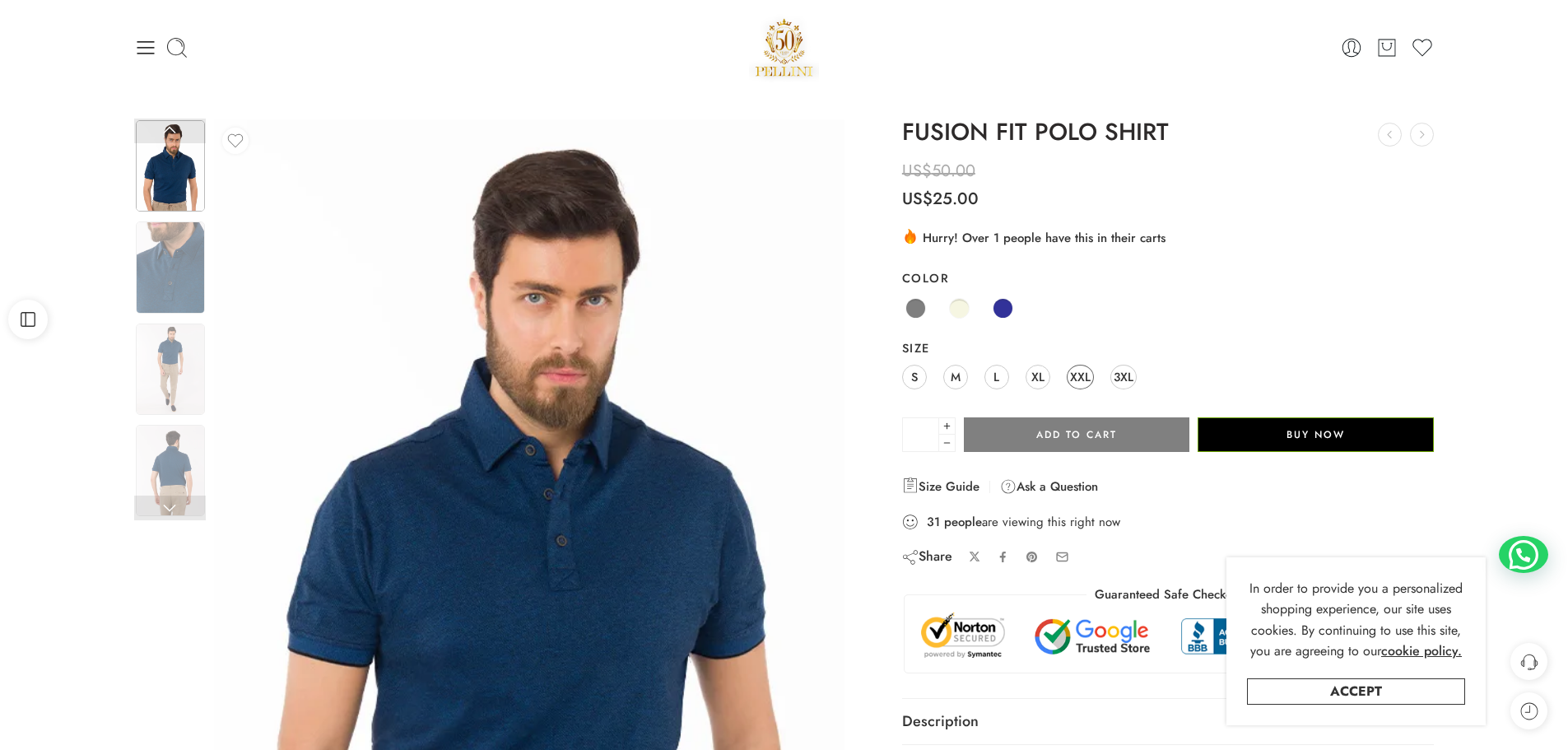
click at [1076, 374] on span "XXL" at bounding box center [1079, 376] width 20 height 22
click at [1004, 306] on span at bounding box center [1002, 308] width 20 height 20
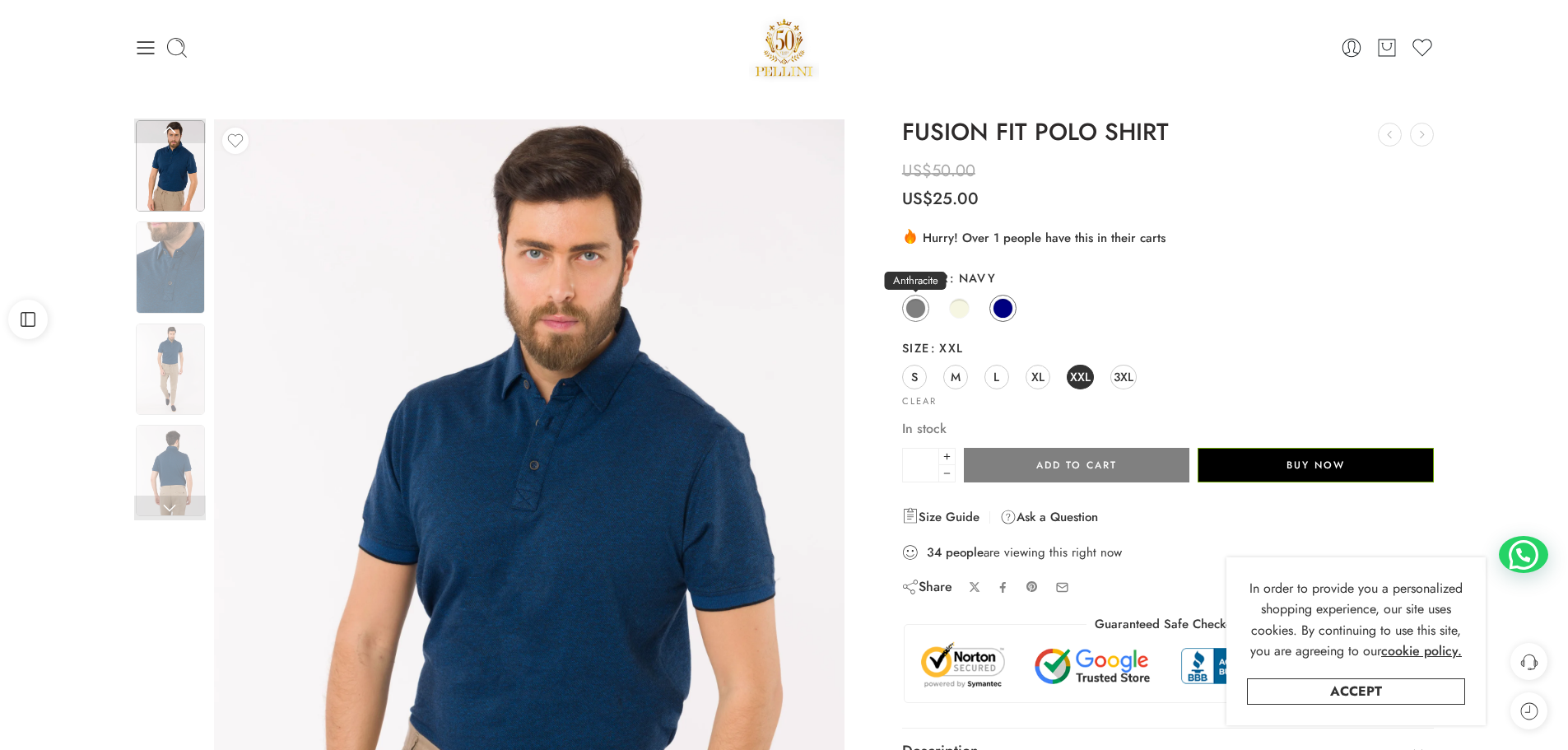
click at [923, 307] on span at bounding box center [915, 308] width 20 height 20
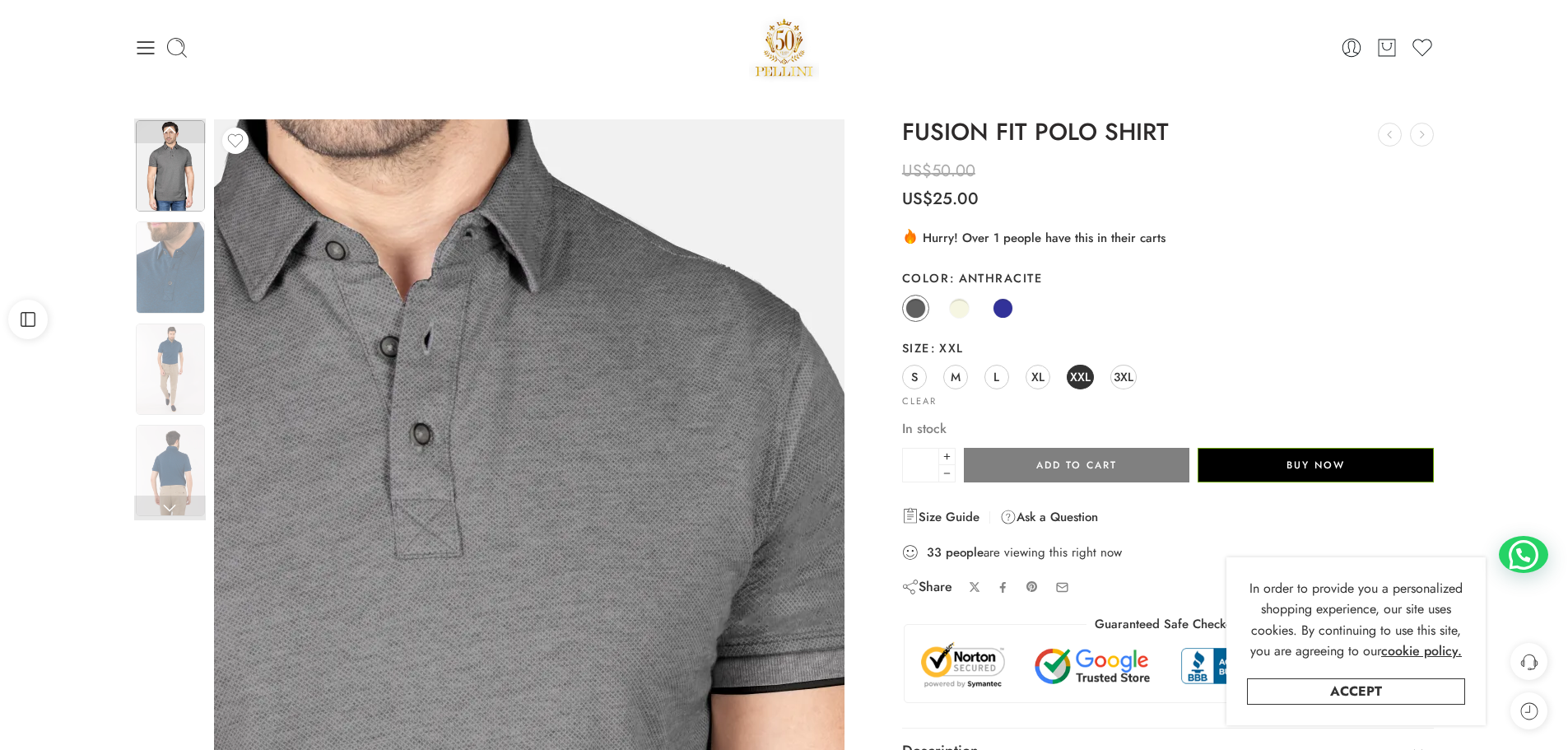
click at [629, 448] on img at bounding box center [377, 678] width 1581 height 2107
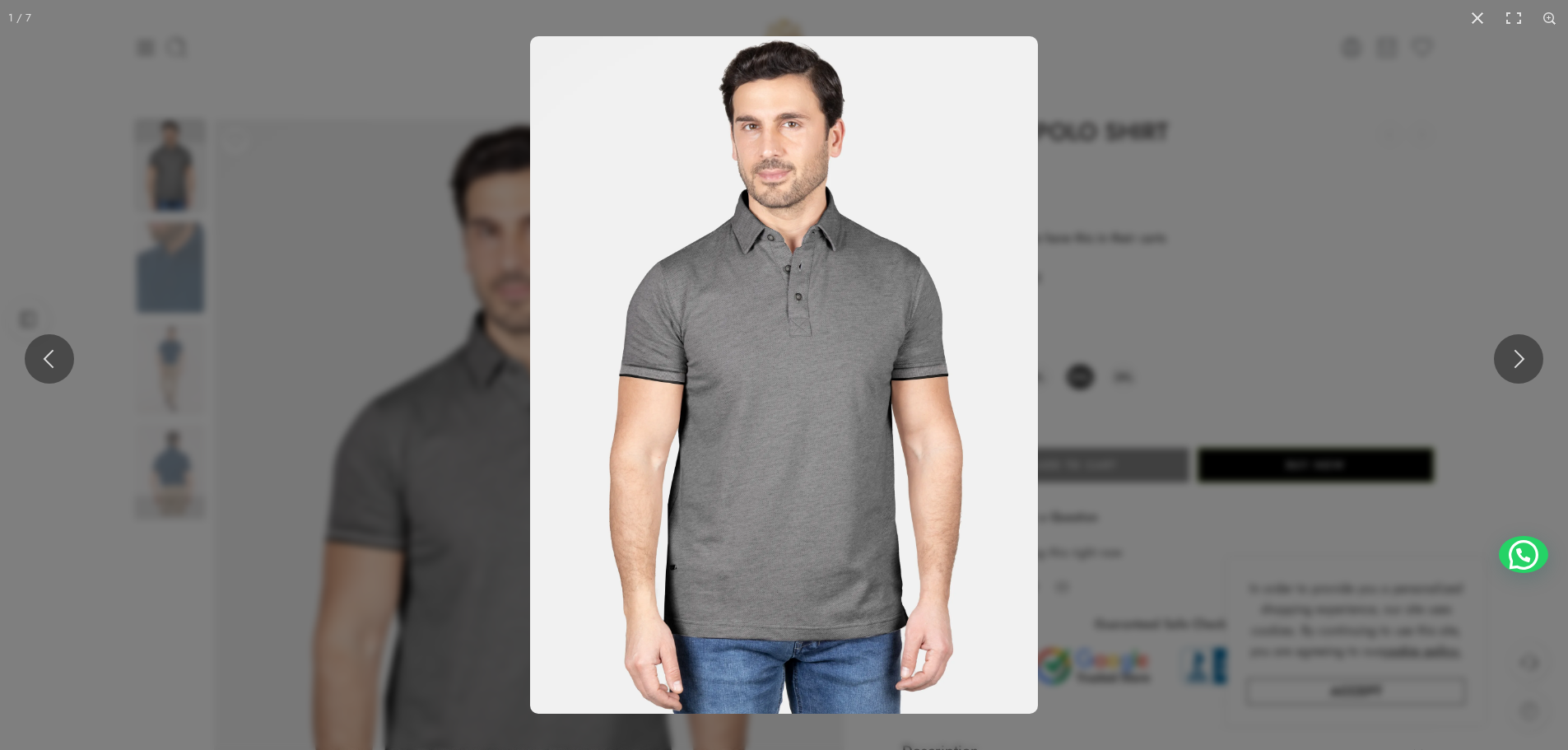
click at [743, 413] on img at bounding box center [784, 375] width 508 height 678
click at [669, 381] on img at bounding box center [784, 375] width 508 height 678
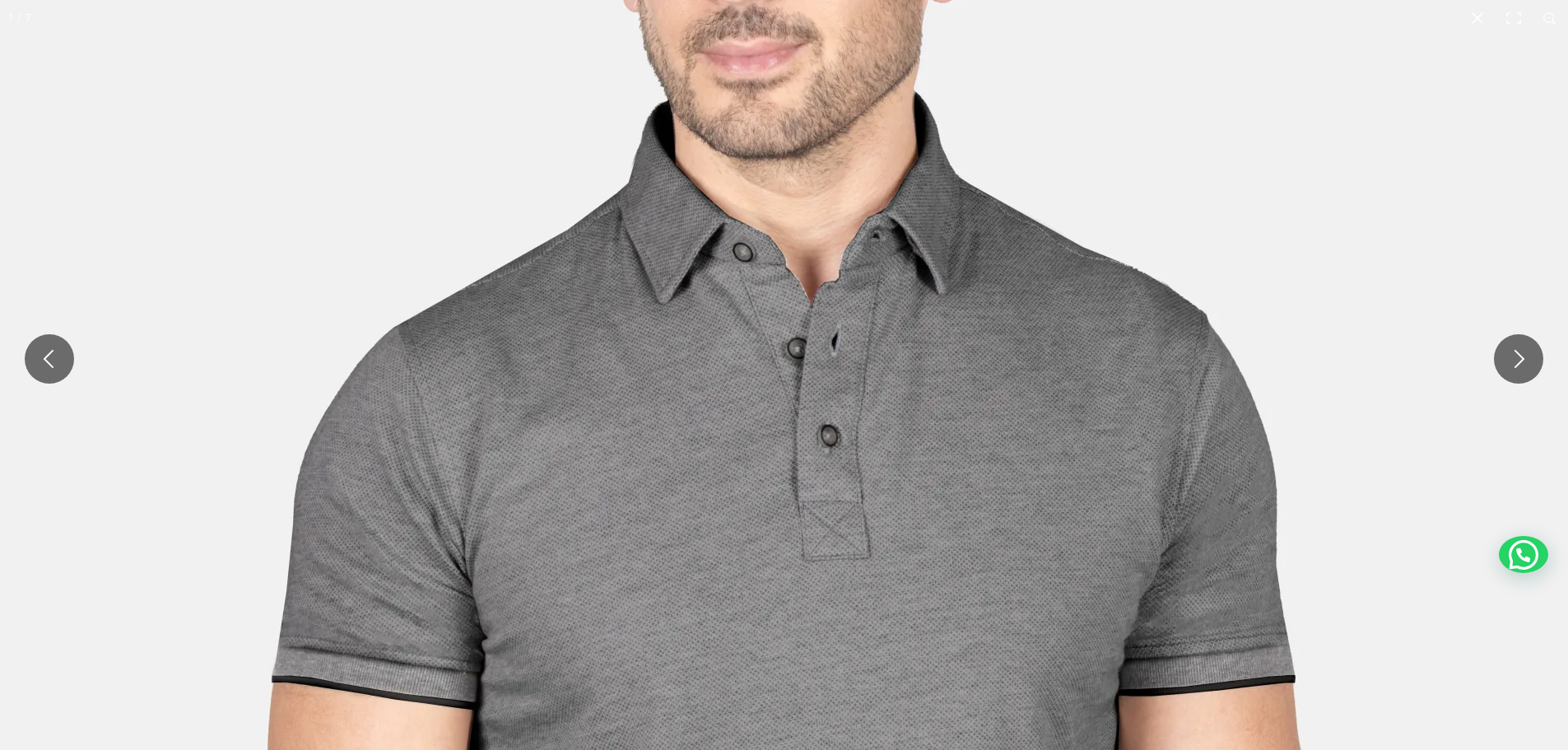
click at [860, 465] on img at bounding box center [784, 679] width 1581 height 2107
click at [860, 462] on img at bounding box center [784, 679] width 1581 height 2107
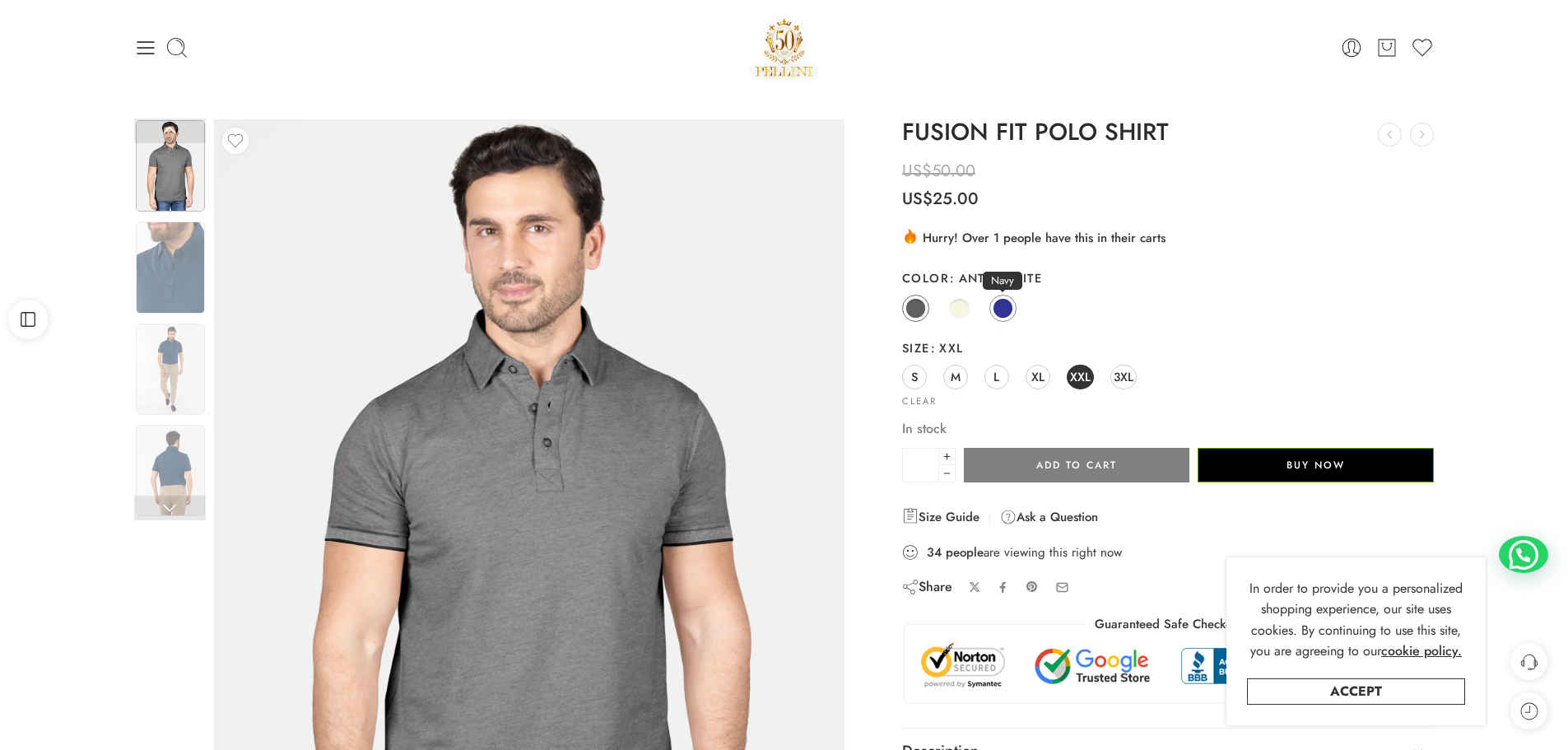
click at [1002, 309] on span at bounding box center [1002, 308] width 20 height 20
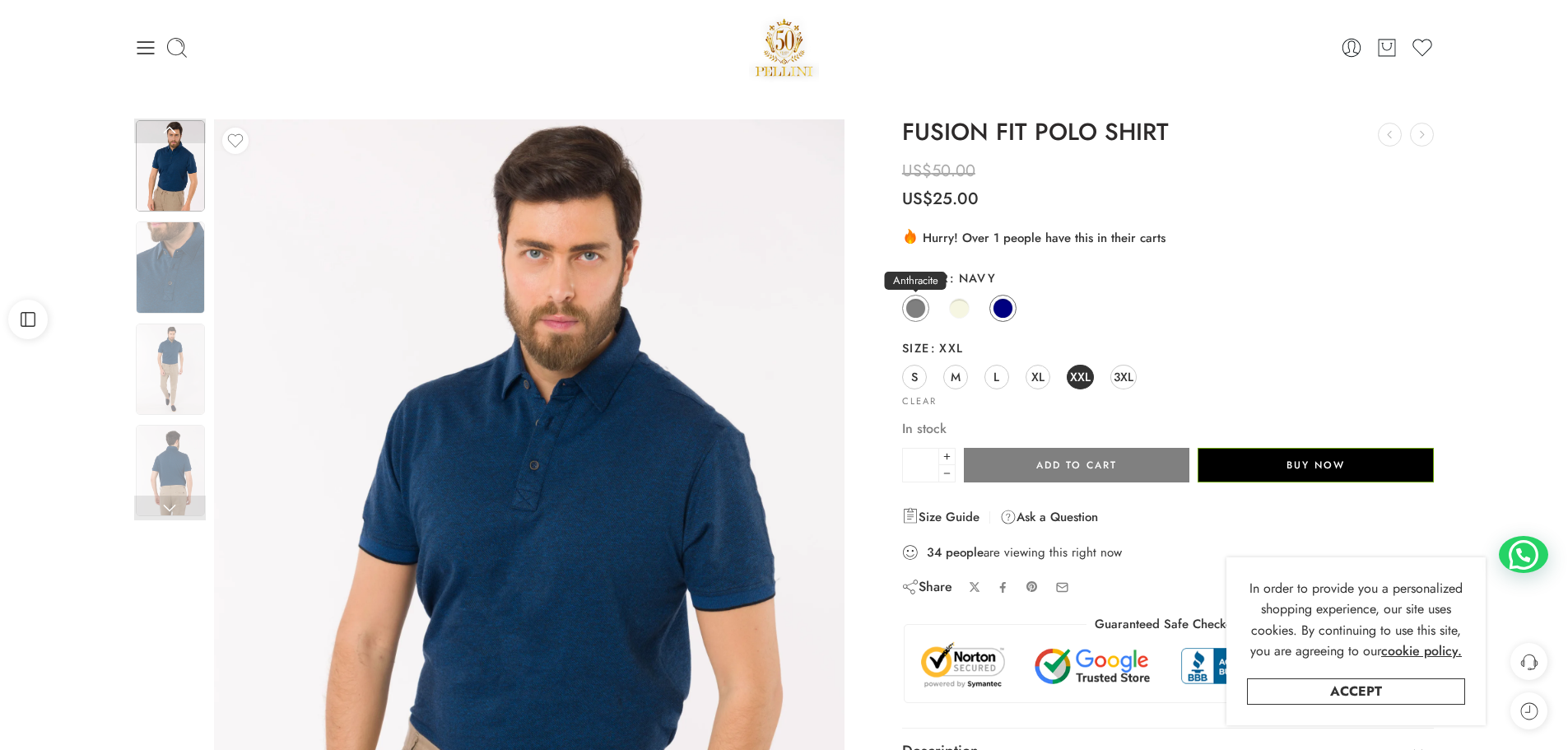
click at [916, 313] on span at bounding box center [915, 308] width 20 height 20
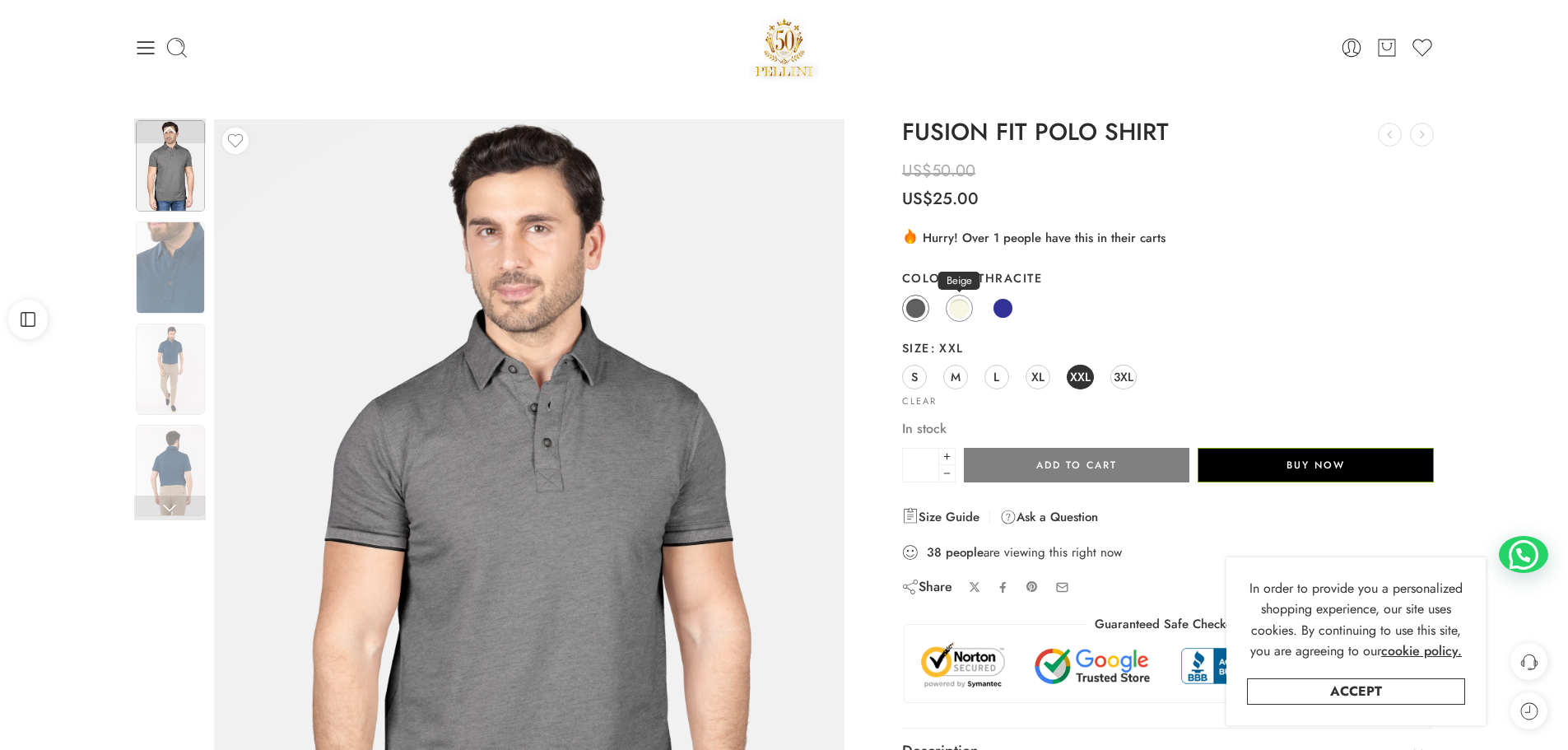
click at [958, 310] on span at bounding box center [959, 308] width 20 height 20
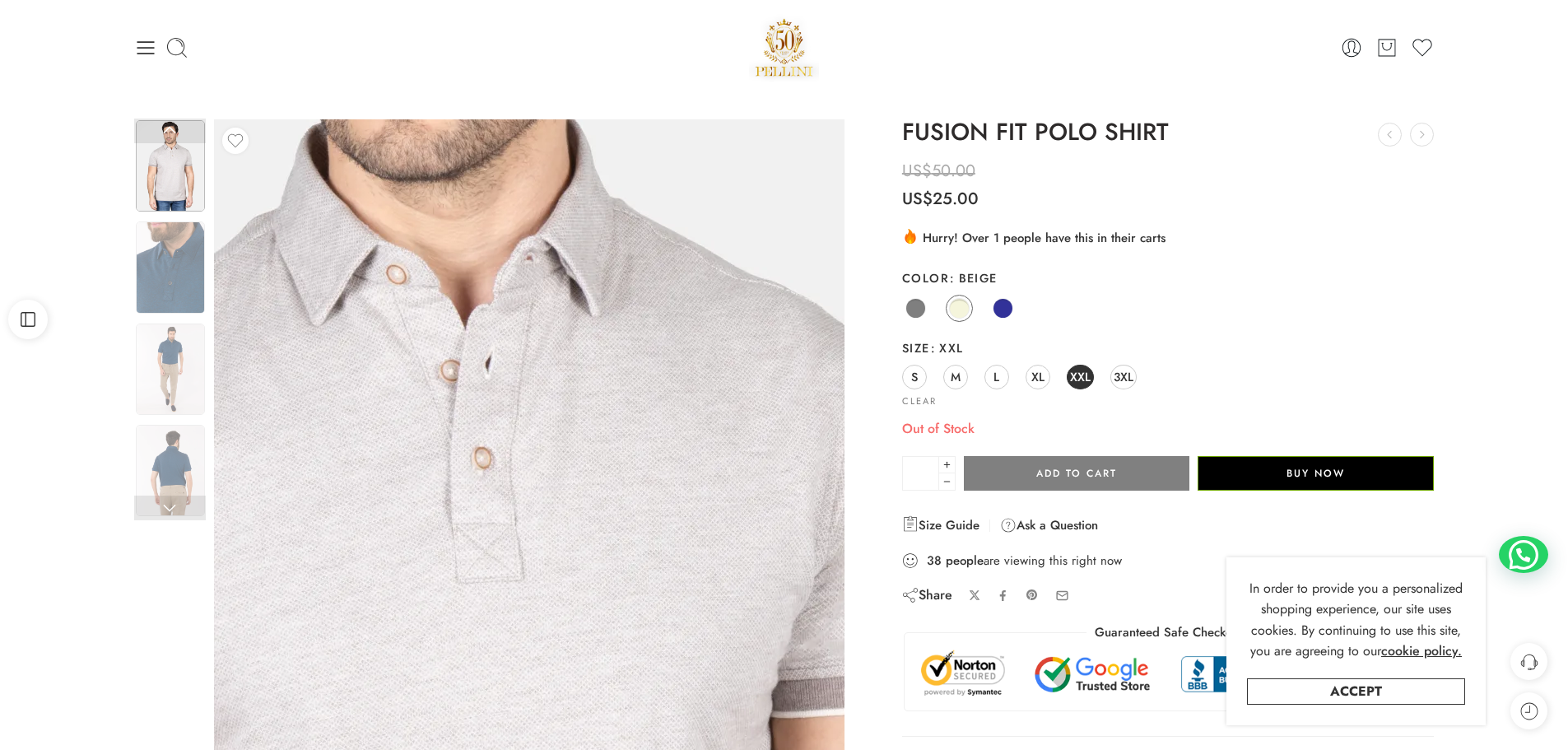
click at [589, 432] on img at bounding box center [438, 701] width 1581 height 2107
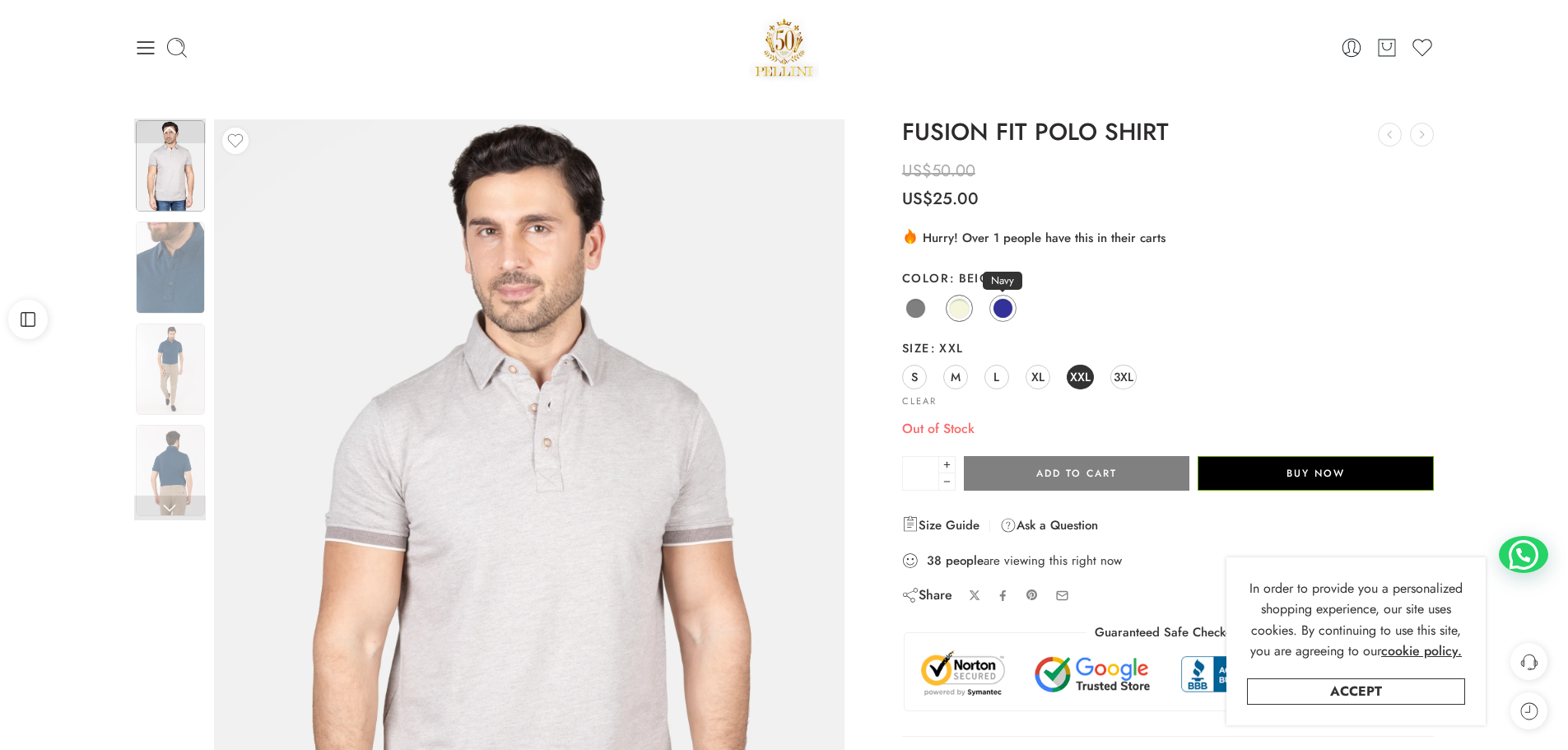
click at [1004, 311] on span at bounding box center [1002, 308] width 20 height 20
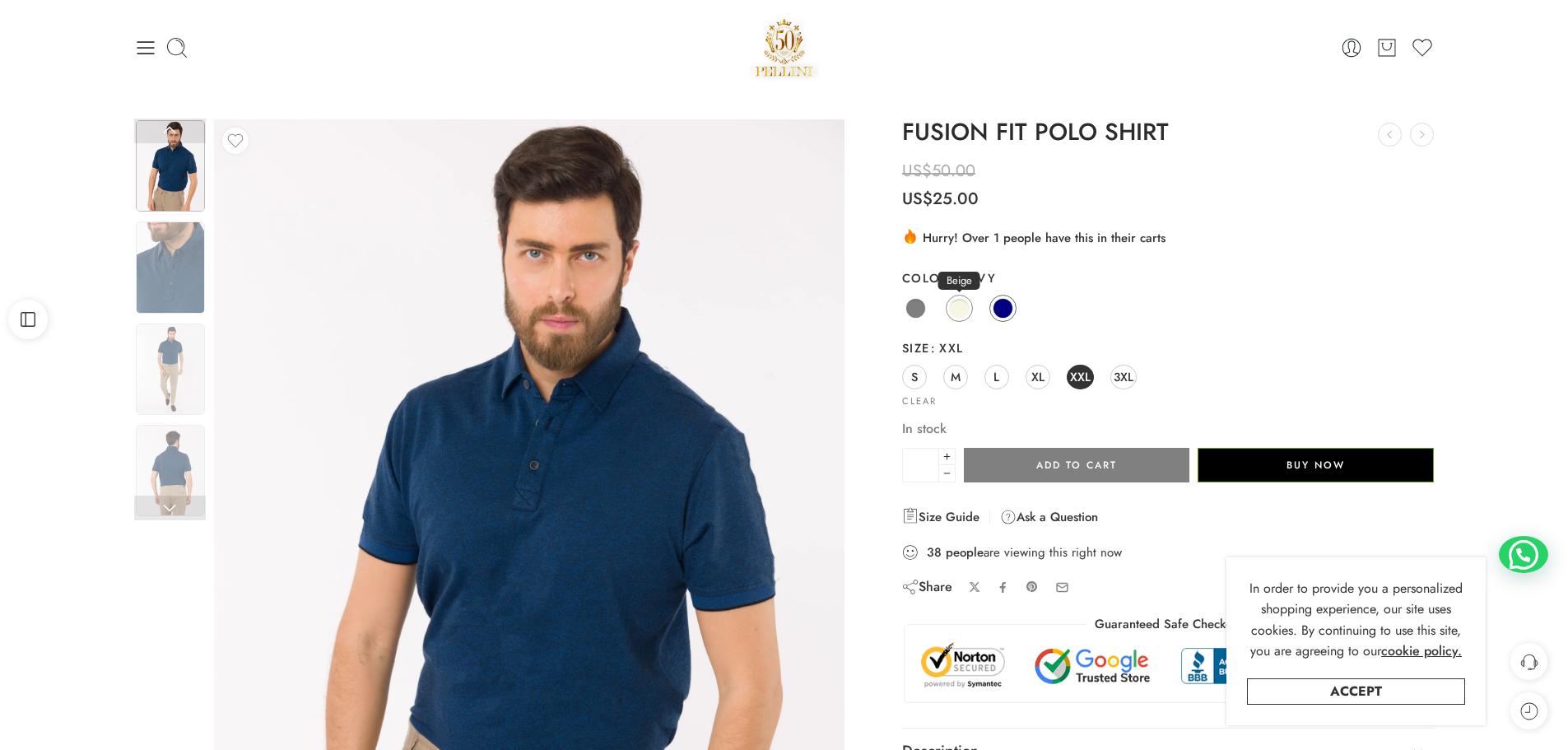
click at [956, 303] on span at bounding box center [959, 308] width 20 height 20
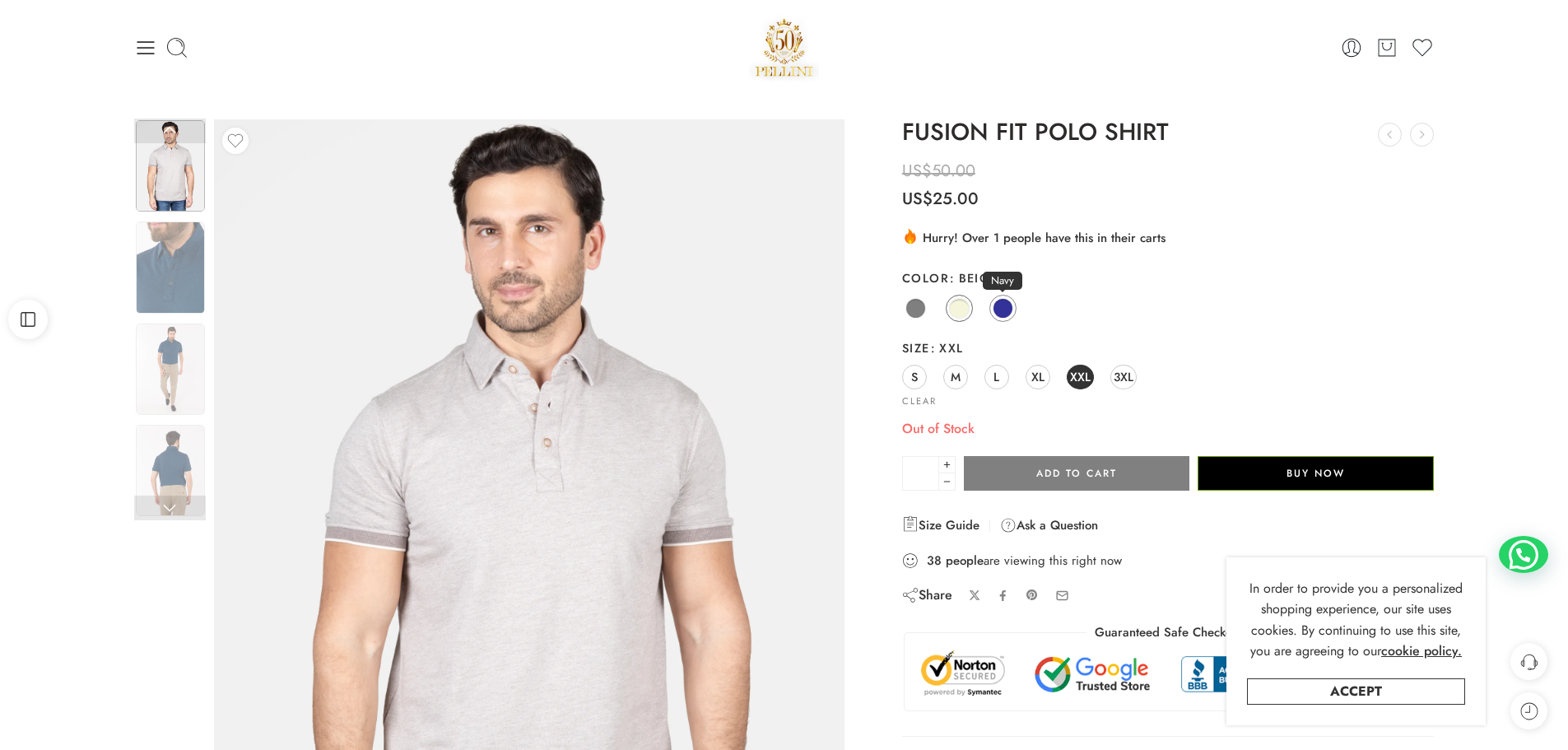
click at [1007, 310] on span at bounding box center [1002, 308] width 20 height 20
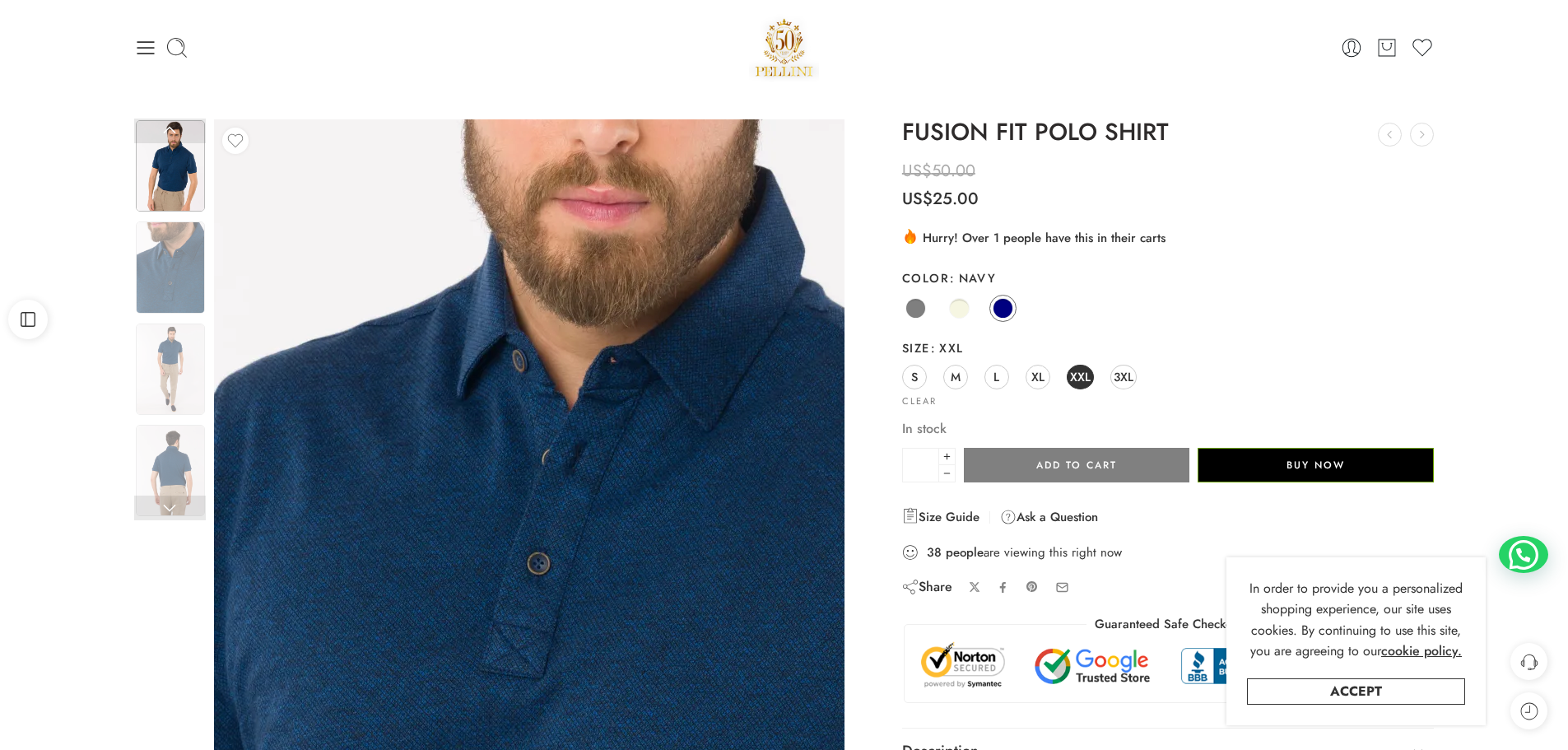
click at [531, 400] on img at bounding box center [526, 750] width 1581 height 2107
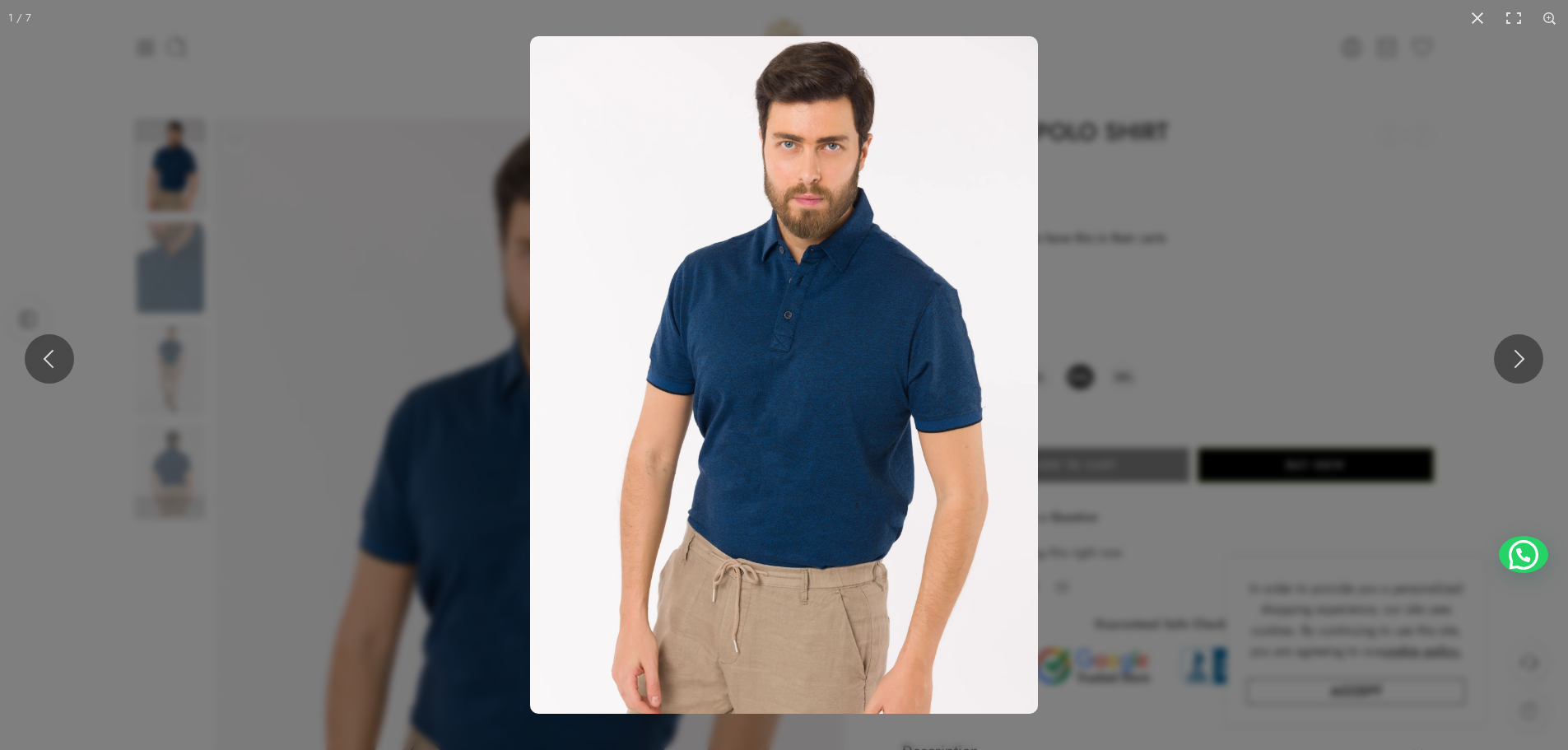
click at [786, 434] on img at bounding box center [784, 375] width 508 height 678
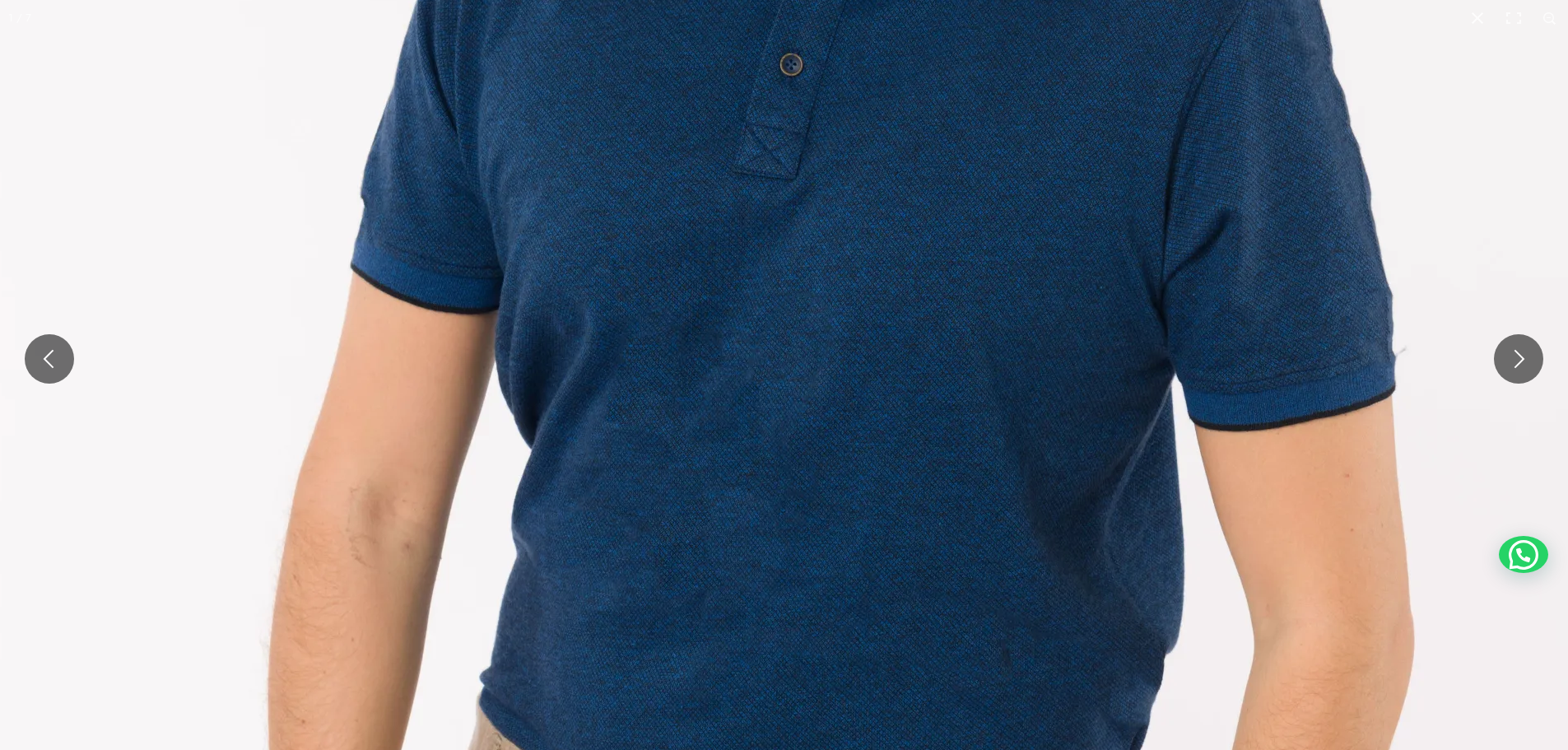
click at [792, 297] on img at bounding box center [779, 251] width 1581 height 2107
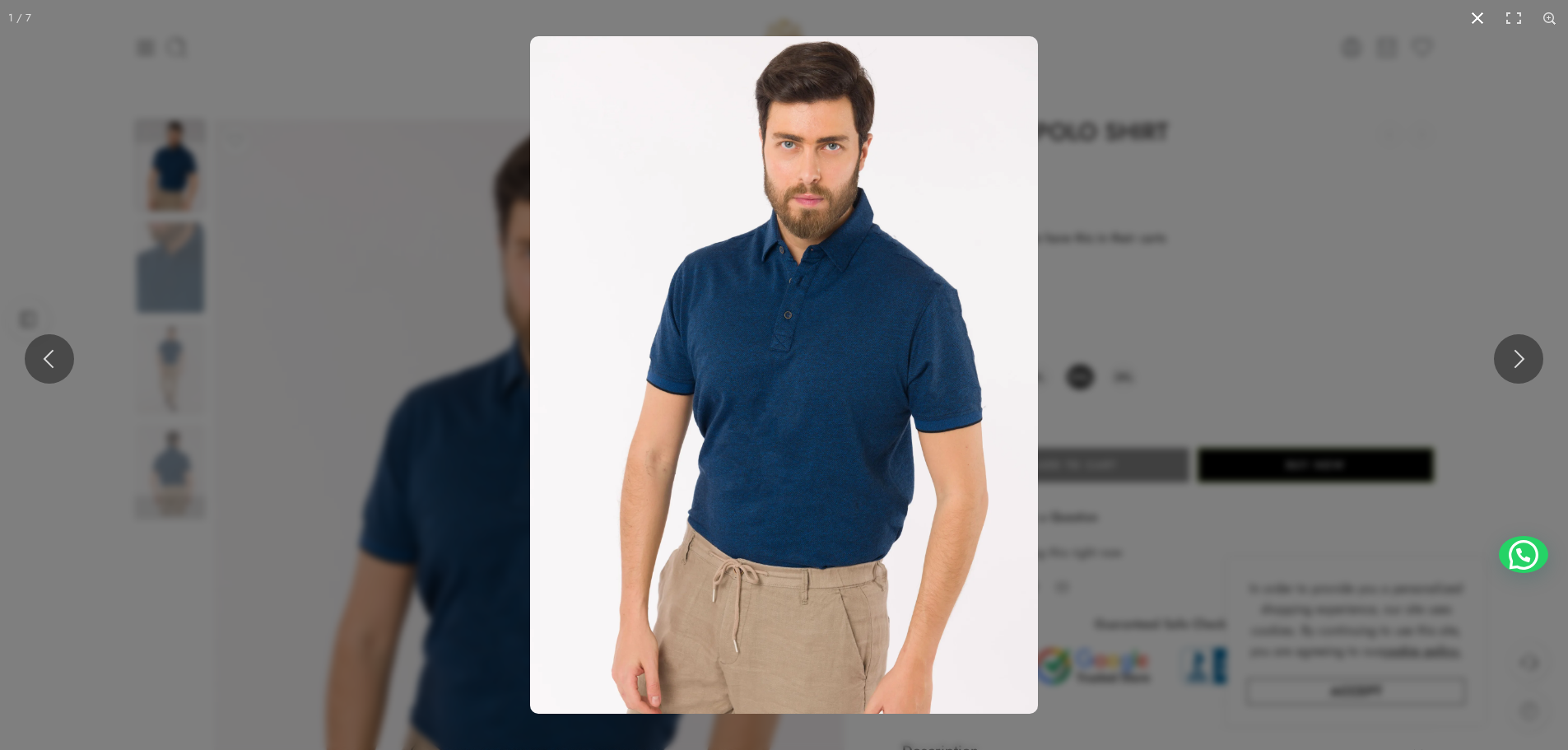
click at [1475, 24] on button at bounding box center [1477, 18] width 37 height 37
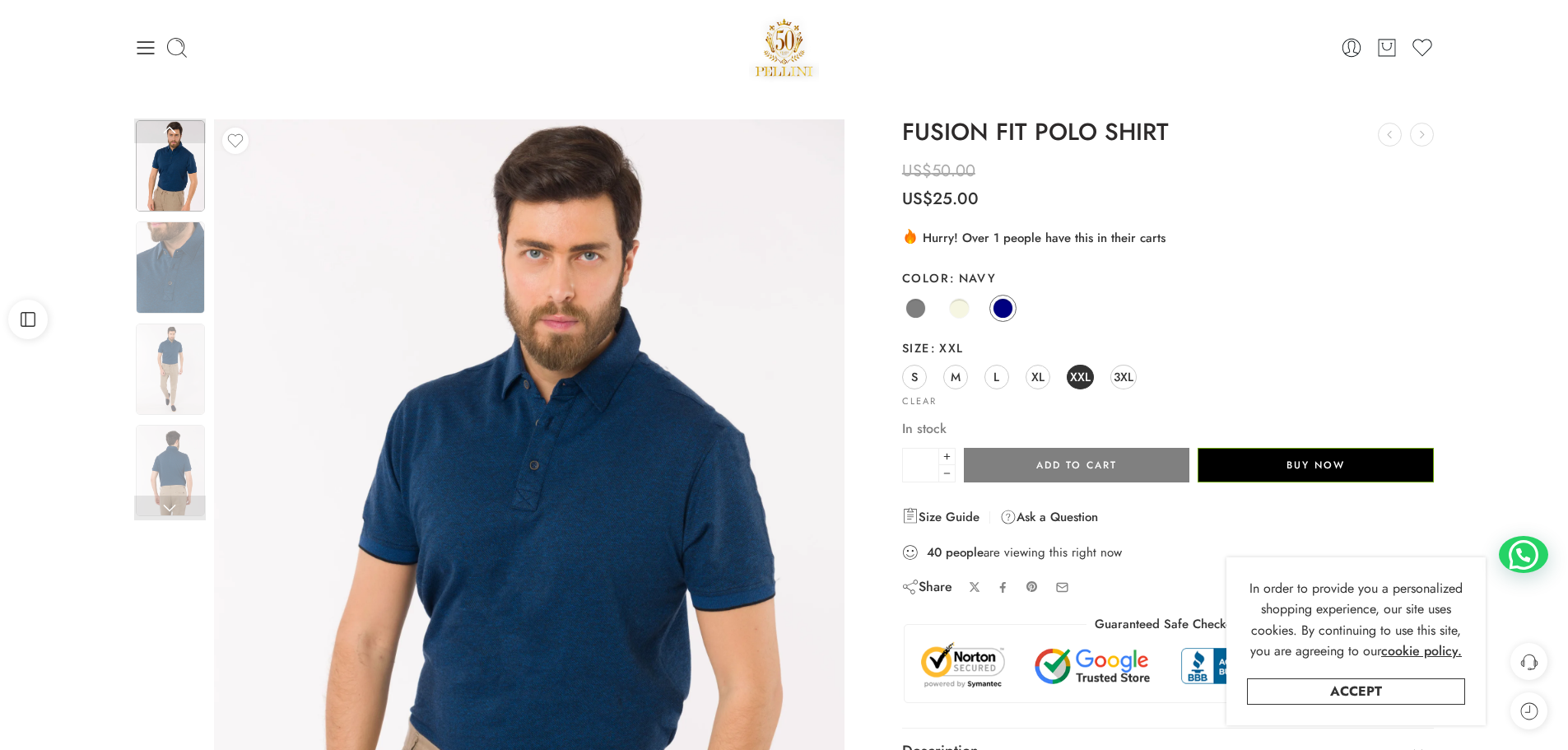
click at [531, 560] on img at bounding box center [526, 510] width 1581 height 2107
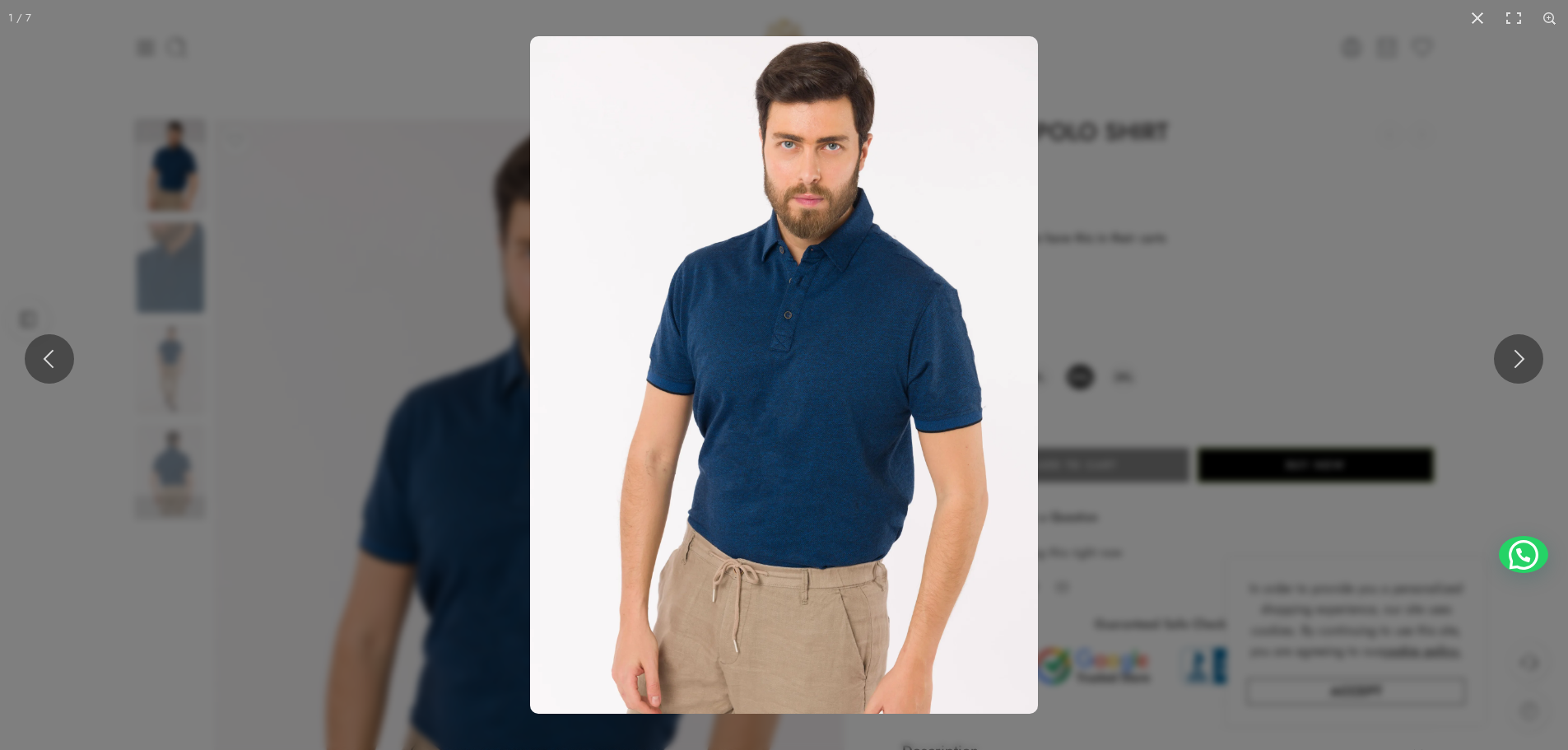
click at [805, 445] on img at bounding box center [784, 375] width 508 height 678
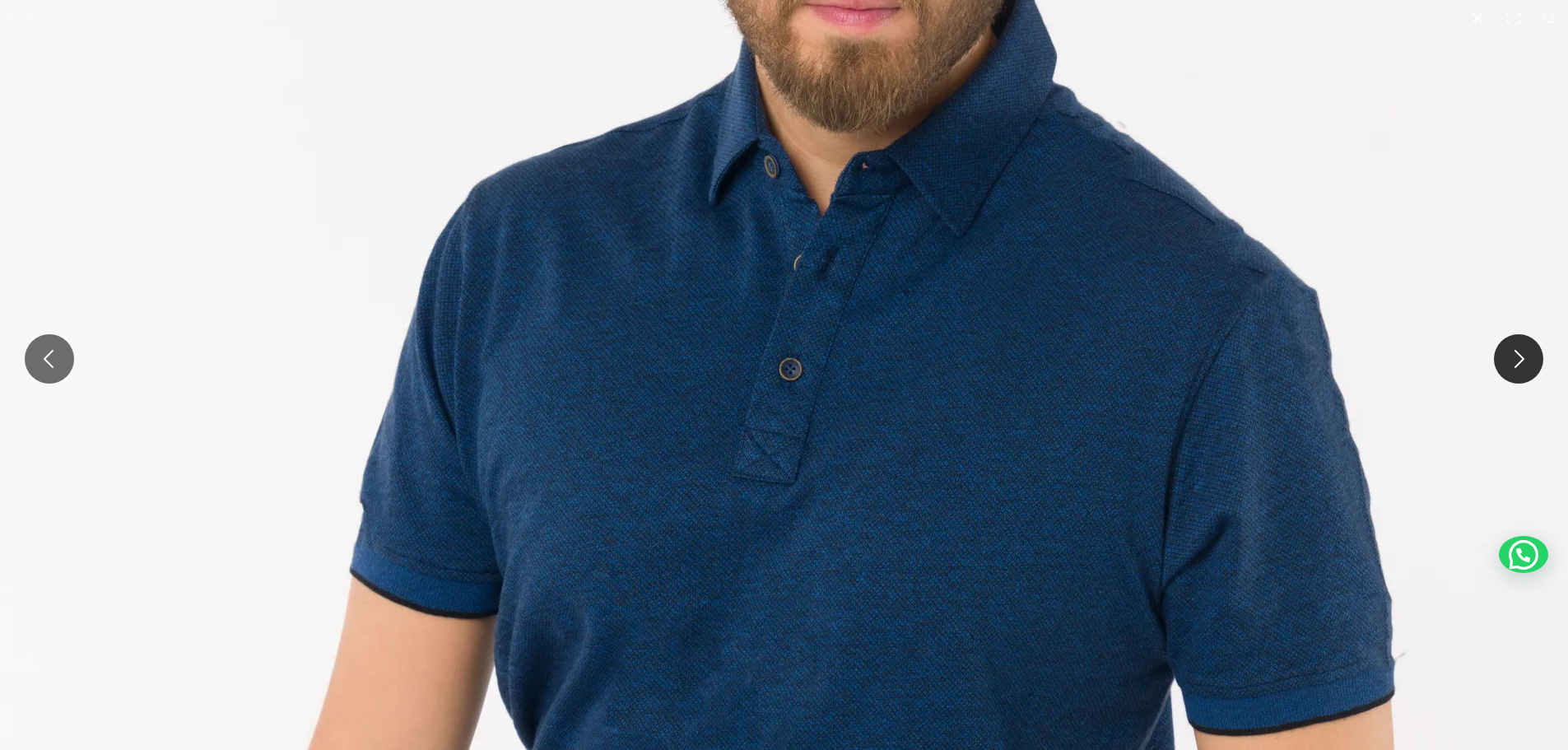
click at [1537, 353] on button at bounding box center [1518, 359] width 49 height 49
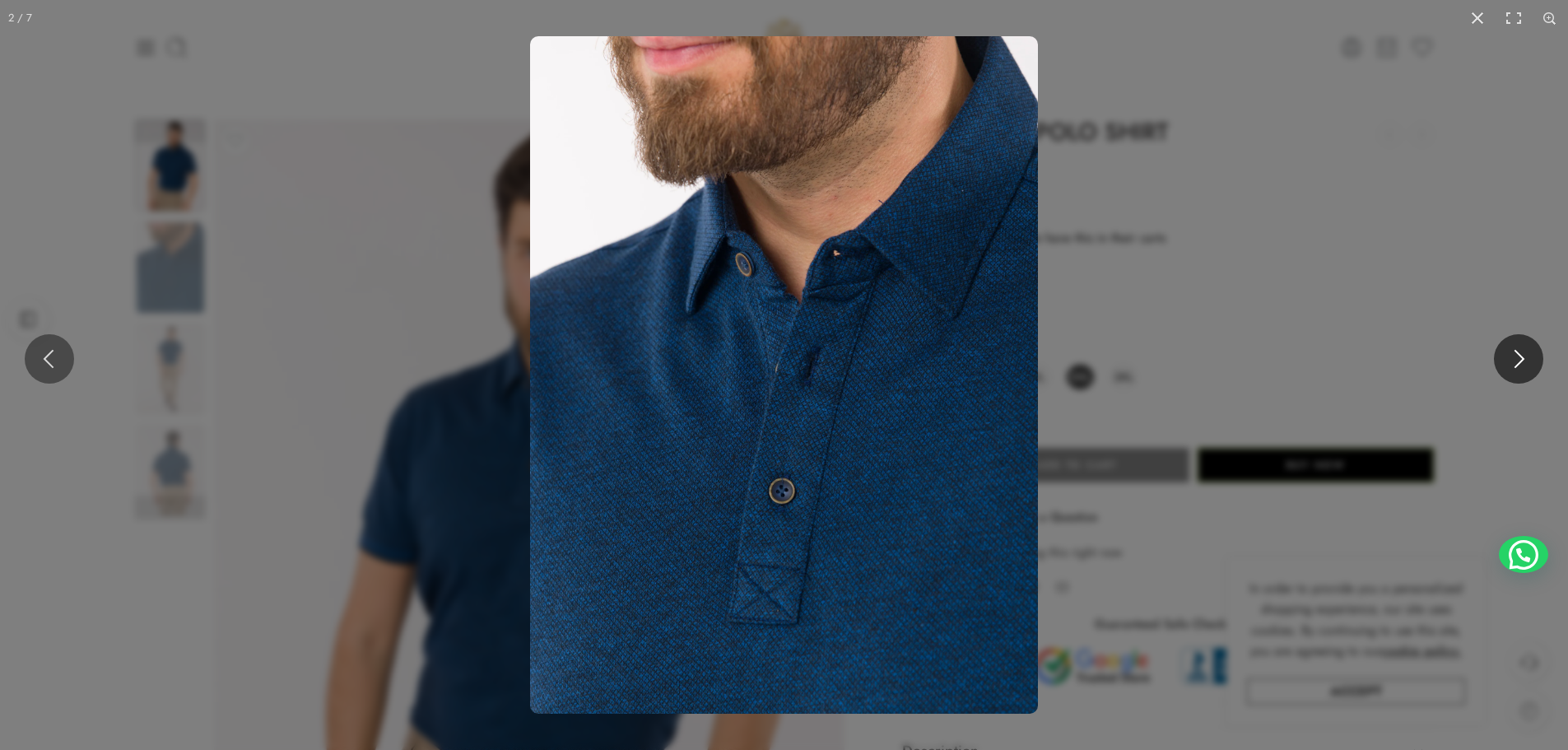
click at [1537, 353] on button at bounding box center [1518, 359] width 49 height 49
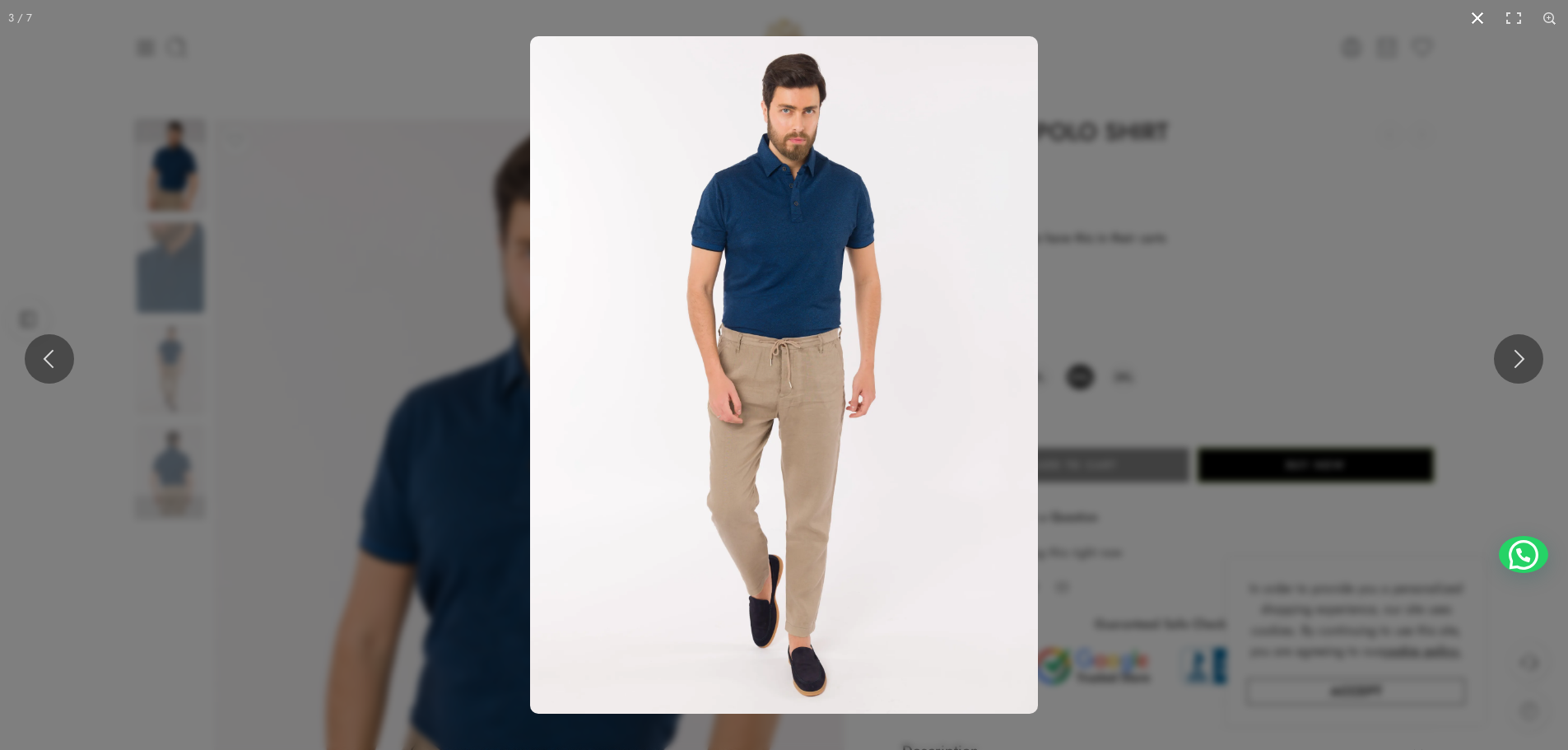
click at [1479, 19] on button at bounding box center [1477, 18] width 37 height 37
